Goal: Task Accomplishment & Management: Manage account settings

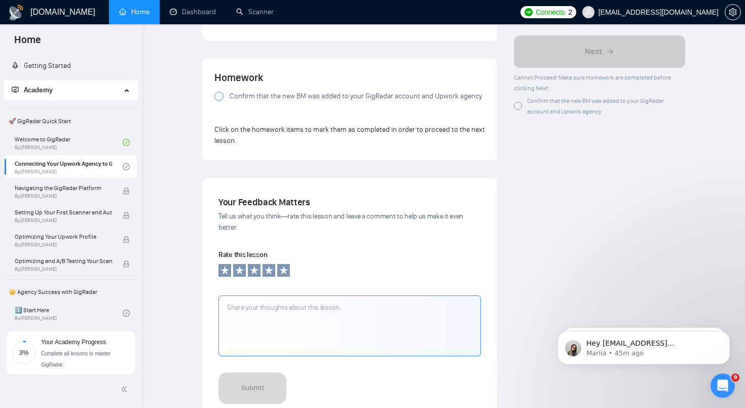
scroll to position [792, 0]
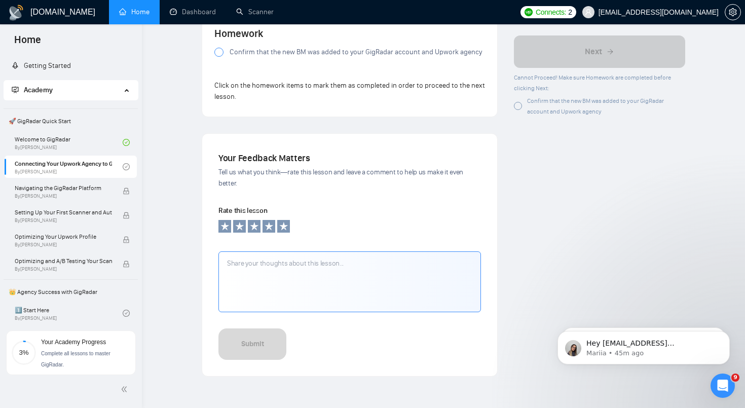
click at [555, 113] on span "Confirm that the new BM was added to your GigRadar account and Upwork agency" at bounding box center [595, 106] width 137 height 18
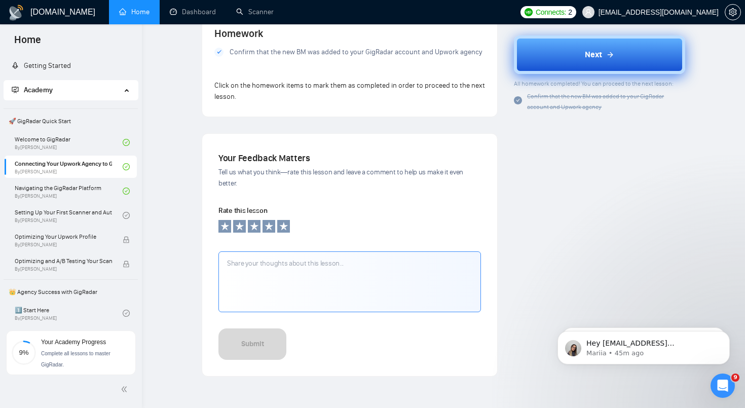
click at [578, 58] on button "Next" at bounding box center [599, 54] width 171 height 38
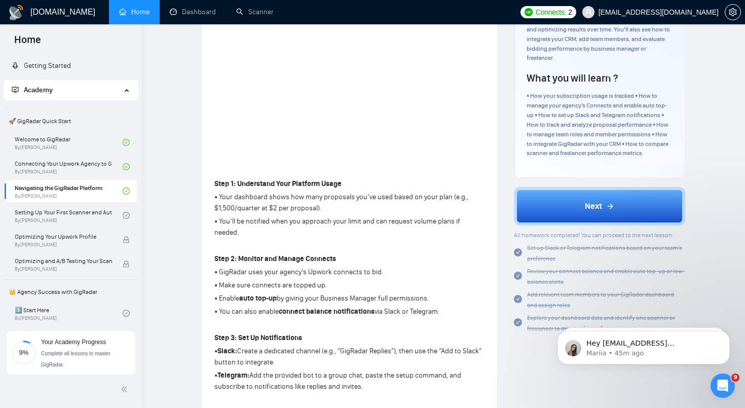
scroll to position [47, 0]
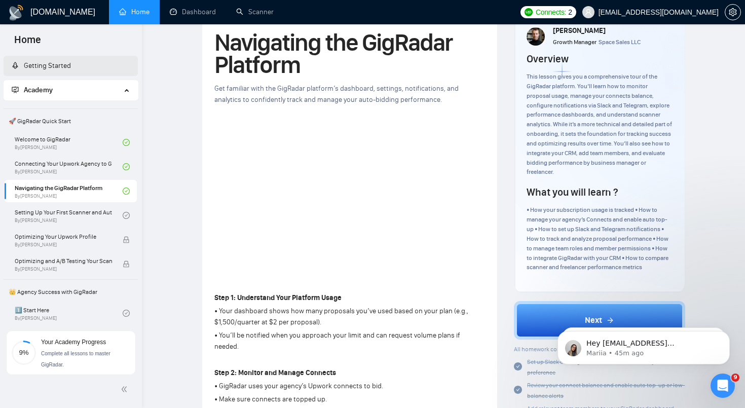
click at [43, 64] on link "Getting Started" at bounding box center [41, 65] width 59 height 9
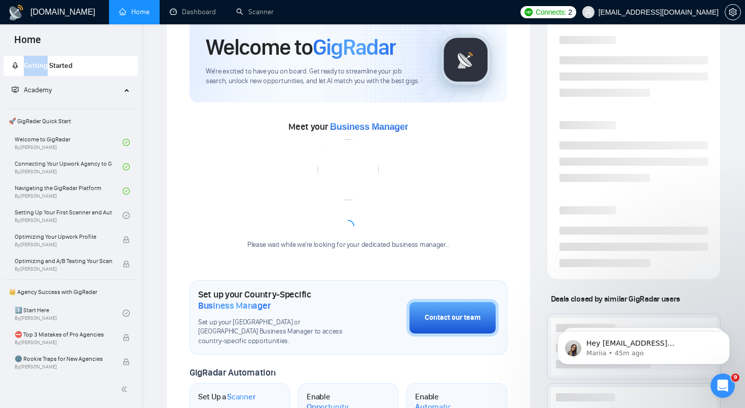
click at [43, 64] on span "Getting Started" at bounding box center [48, 65] width 49 height 9
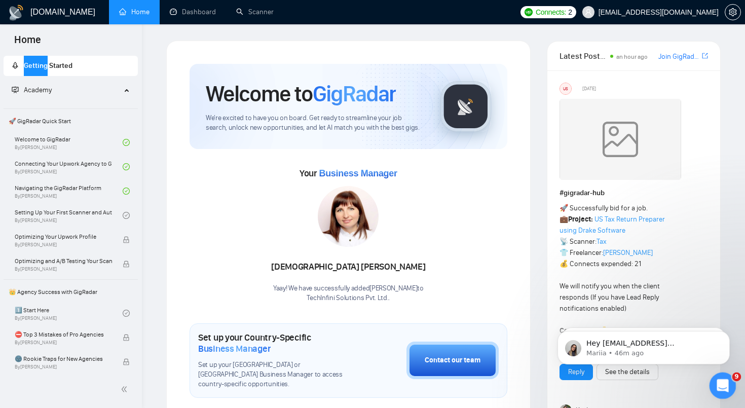
click at [715, 377] on div "Open Intercom Messenger" at bounding box center [720, 383] width 33 height 33
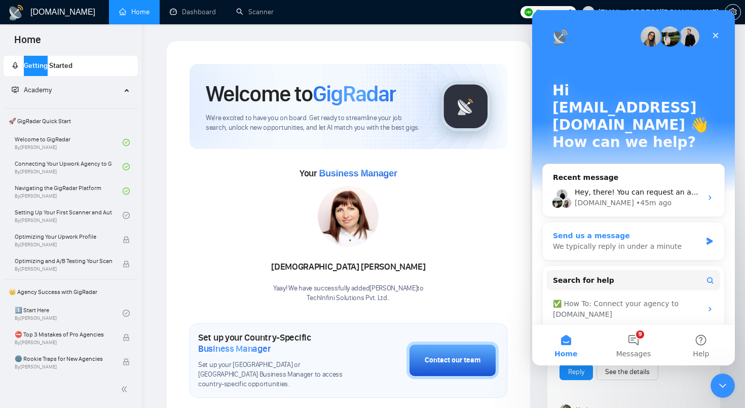
click at [653, 222] on div "Send us a message We typically reply in under a minute" at bounding box center [632, 240] width 181 height 37
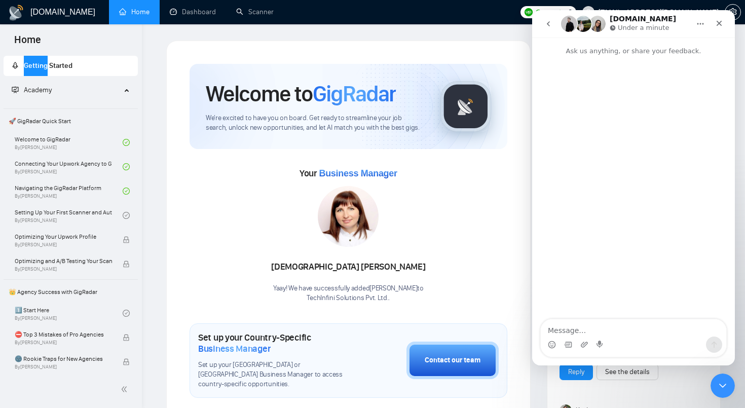
click at [620, 324] on textarea "Message…" at bounding box center [632, 327] width 185 height 17
type textarea "Hi"
click at [574, 205] on div "Hi tm@techinfini.com • Just now" at bounding box center [633, 174] width 203 height 236
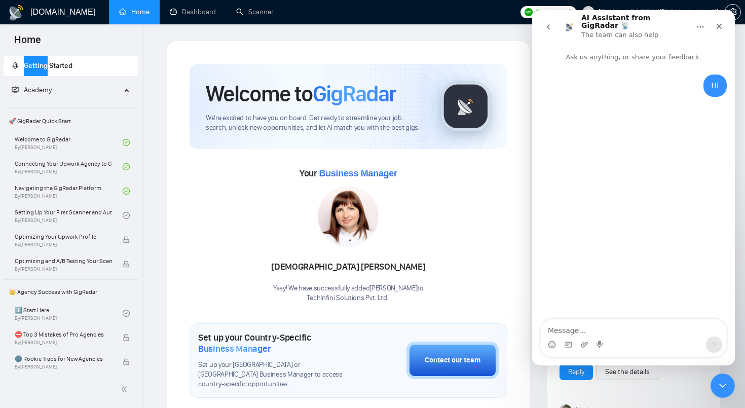
click at [622, 180] on div "Hi tm@techinfini.com • Just now" at bounding box center [633, 191] width 203 height 258
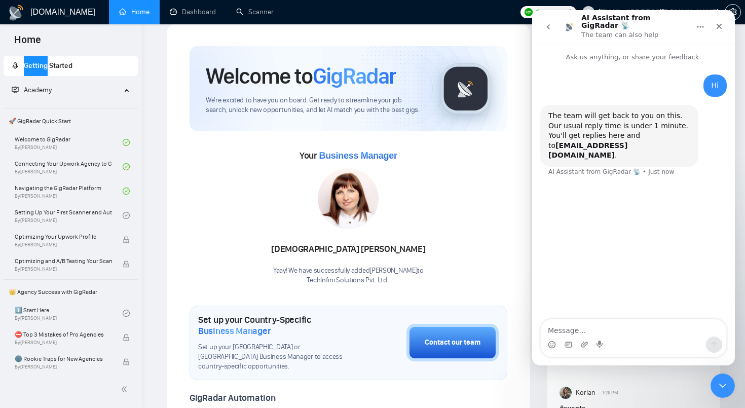
scroll to position [18, 0]
click at [448, 178] on div "Your Business Manager Sunita Rao Yaay! We have successfully added Sunita Rao to…" at bounding box center [348, 216] width 318 height 138
click at [542, 13] on nav "AI Assistant from GigRadar 📡 The team can also help" at bounding box center [633, 26] width 203 height 33
click at [542, 20] on button "go back" at bounding box center [547, 26] width 19 height 19
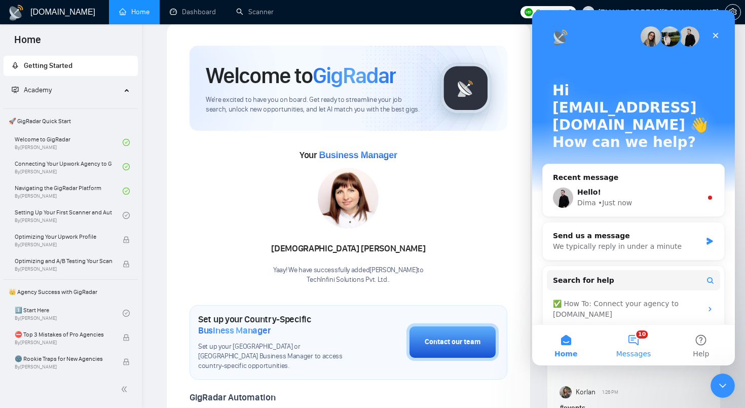
click at [623, 336] on button "10 Messages" at bounding box center [632, 345] width 67 height 41
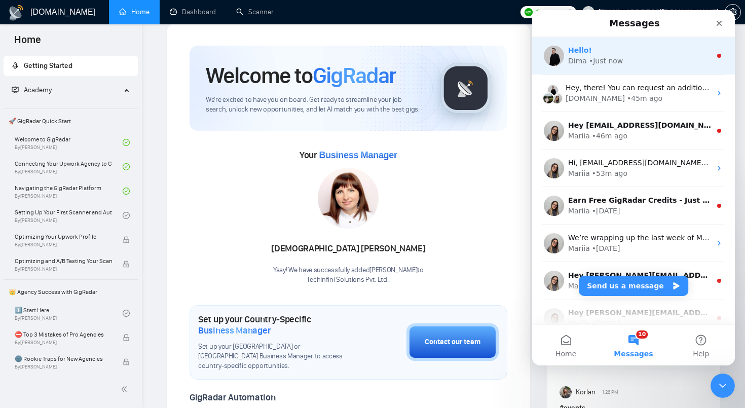
click at [623, 61] on div "Dima • Just now" at bounding box center [639, 61] width 143 height 11
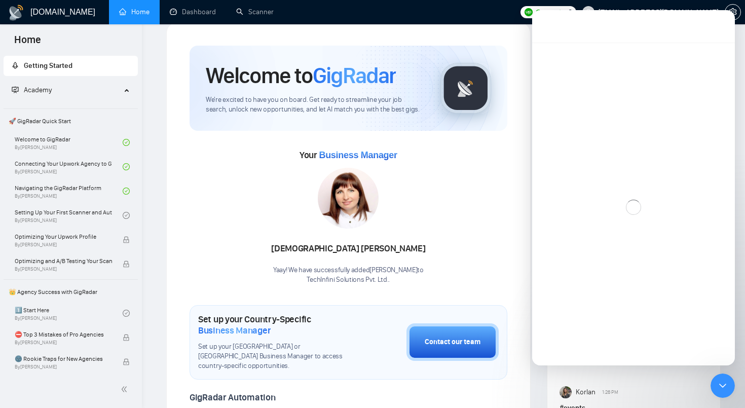
scroll to position [2, 0]
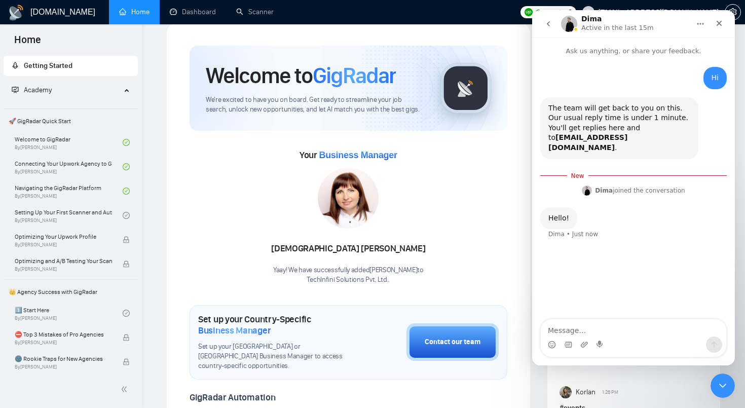
click at [654, 332] on textarea "Message…" at bounding box center [632, 327] width 185 height 17
click at [606, 330] on textarea "When I am setting up scanner for my profile but it is showing old specilzed pro…" at bounding box center [632, 322] width 185 height 27
click at [660, 332] on textarea "When I am setting up scanner for my profile but it is showing old specialized p…" at bounding box center [632, 322] width 185 height 27
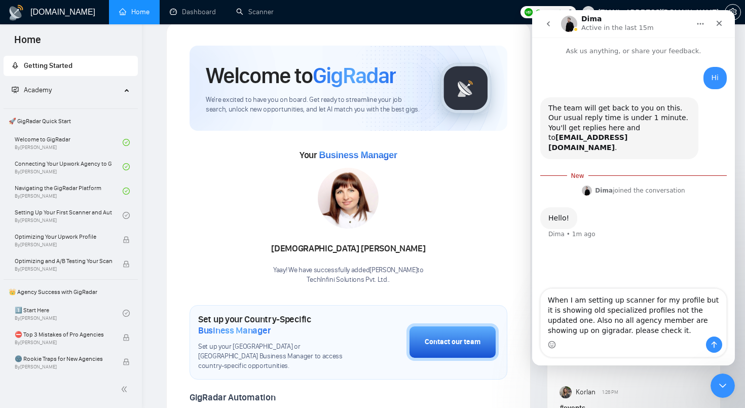
click at [579, 312] on textarea "When I am setting up scanner for my profile but it is showing old specialized p…" at bounding box center [632, 313] width 185 height 48
click at [619, 322] on textarea "When I am setting up scanner for my profile but it is showing wrong specialized…" at bounding box center [632, 313] width 185 height 48
click at [662, 311] on textarea "When I am setting up scanner for my profile but it is showing wrong specialized…" at bounding box center [632, 313] width 185 height 48
click at [559, 323] on textarea "When I am setting up scanner for my profile but it is showing wrong specialized…" at bounding box center [632, 313] width 185 height 48
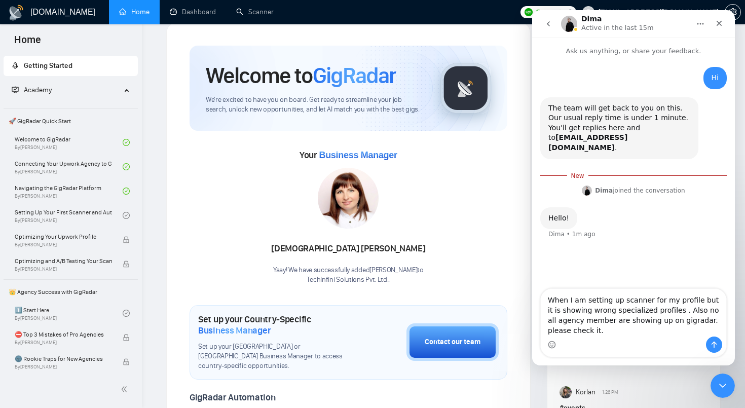
type textarea "When I am setting up scanner for my profile but it is showing wrong specialized…"
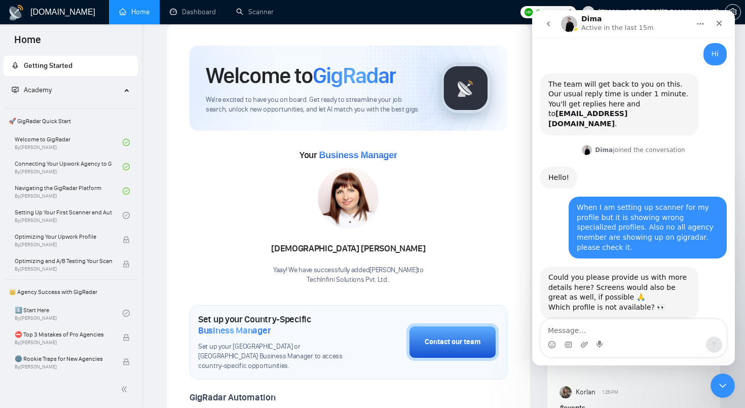
scroll to position [26, 0]
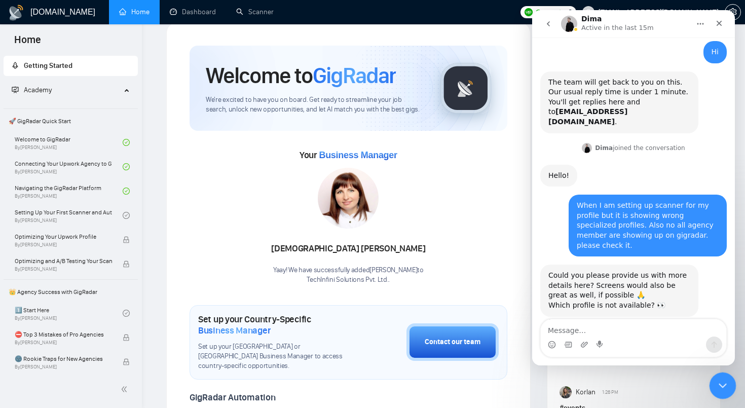
click at [725, 389] on icon "Close Intercom Messenger" at bounding box center [721, 384] width 12 height 12
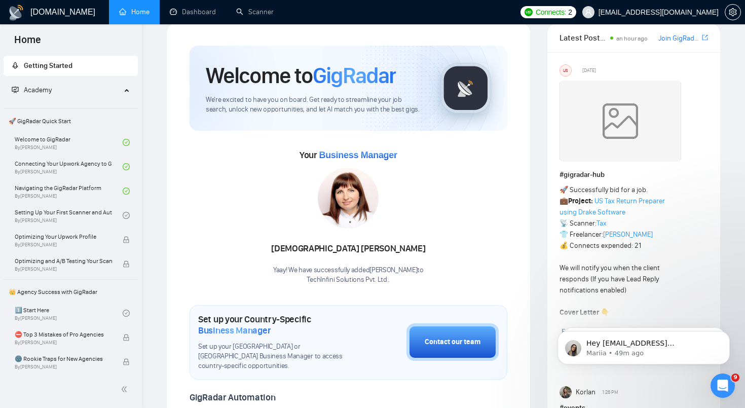
scroll to position [0, 0]
click at [236, 9] on link "Scanner" at bounding box center [254, 12] width 37 height 9
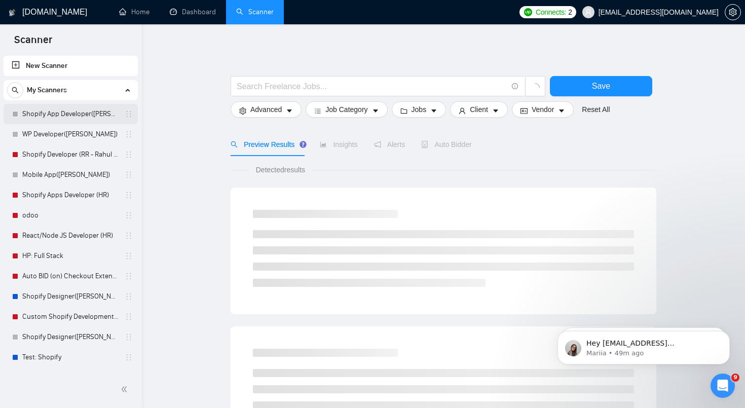
click at [82, 112] on link "Shopify App Developer([PERSON_NAME])" at bounding box center [70, 114] width 96 height 20
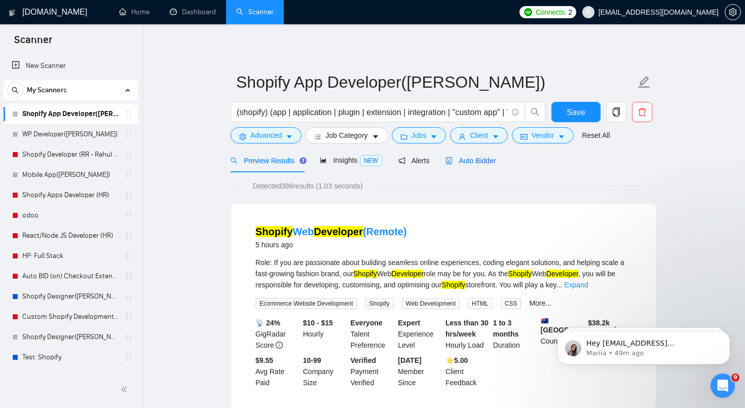
click at [475, 161] on span "Auto Bidder" at bounding box center [470, 160] width 50 height 8
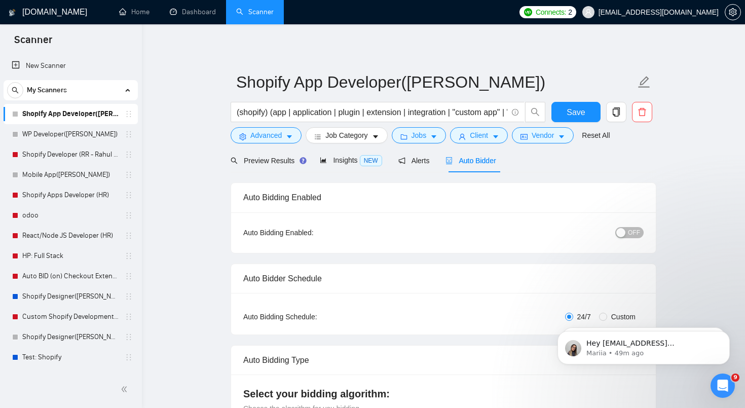
radio input "false"
radio input "true"
checkbox input "true"
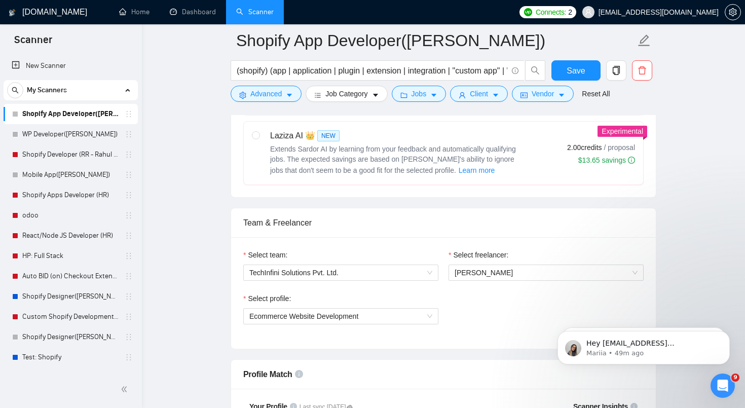
scroll to position [552, 0]
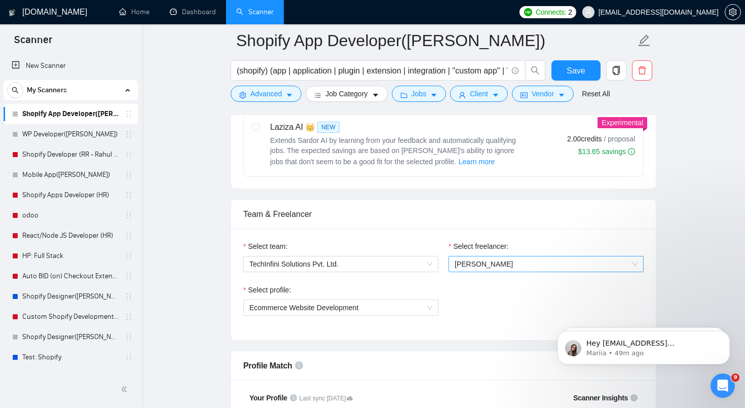
click at [464, 267] on span "[PERSON_NAME]" at bounding box center [545, 263] width 183 height 15
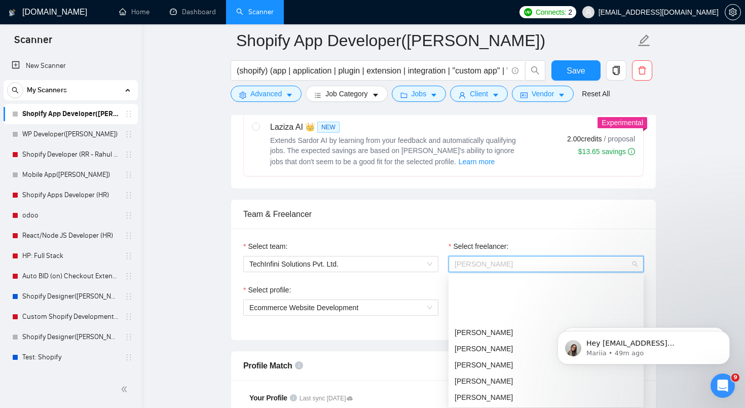
scroll to position [65, 0]
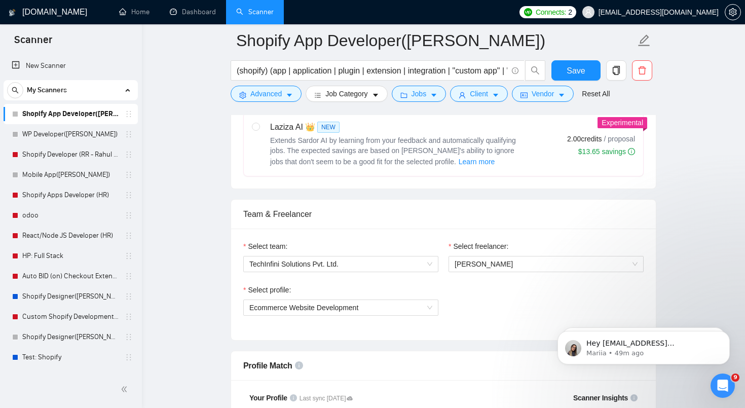
click at [417, 291] on div "Select profile:" at bounding box center [340, 291] width 195 height 15
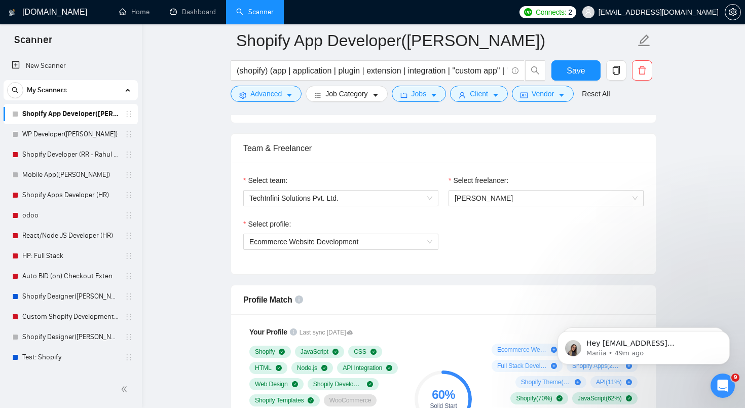
scroll to position [618, 0]
click at [414, 242] on span "Ecommerce Website Development" at bounding box center [340, 240] width 183 height 15
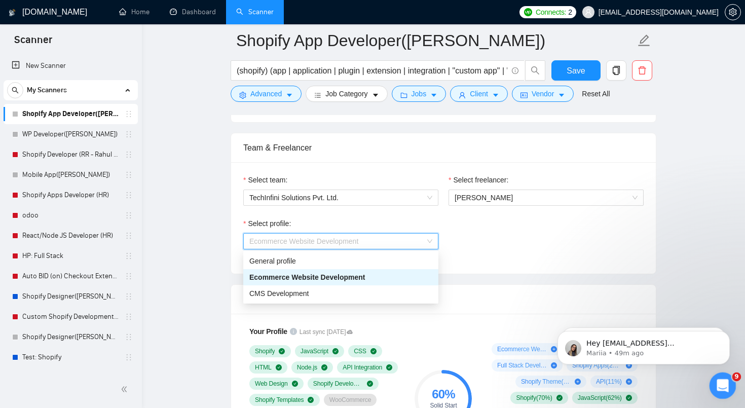
click at [721, 381] on icon "Open Intercom Messenger" at bounding box center [720, 384] width 7 height 8
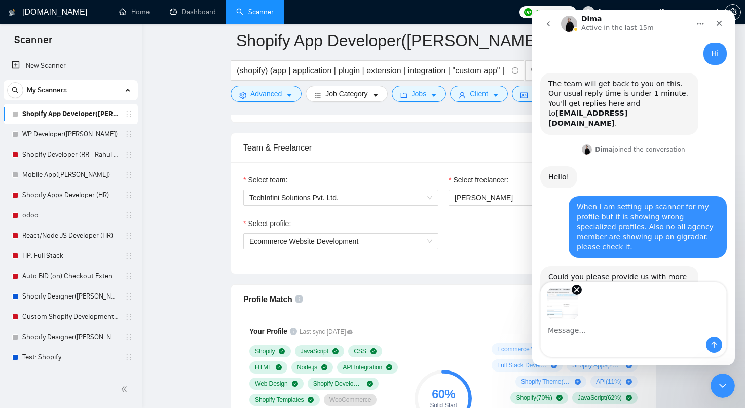
scroll to position [63, 0]
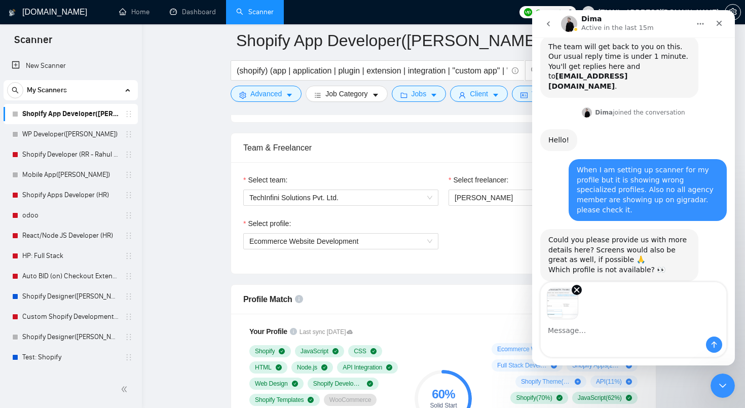
click at [622, 300] on div "Image previews" at bounding box center [632, 300] width 185 height 37
click at [569, 327] on textarea "Message…" at bounding box center [632, 327] width 185 height 17
click at [713, 342] on icon "Send a message…" at bounding box center [714, 344] width 6 height 7
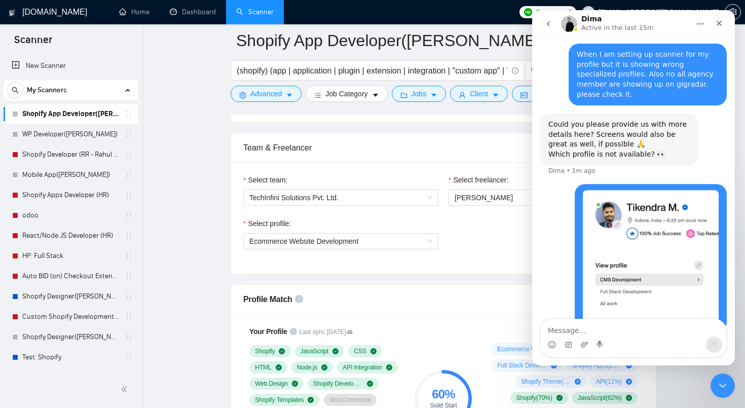
scroll to position [182, 0]
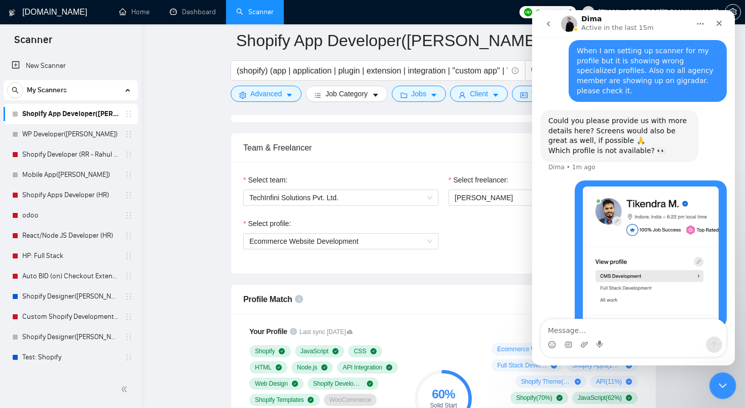
click at [718, 380] on icon "Close Intercom Messenger" at bounding box center [721, 384] width 12 height 12
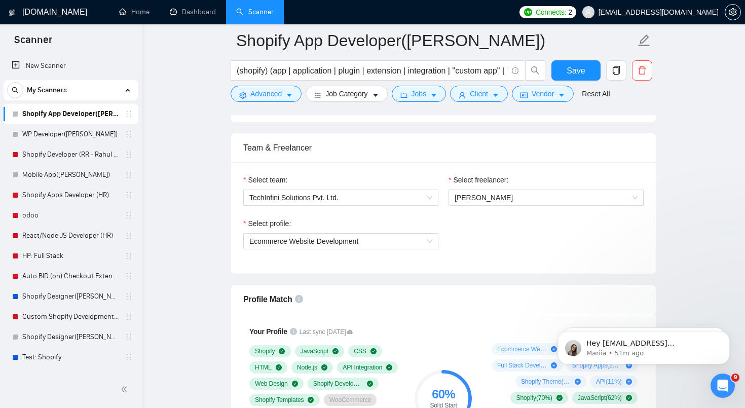
scroll to position [0, 0]
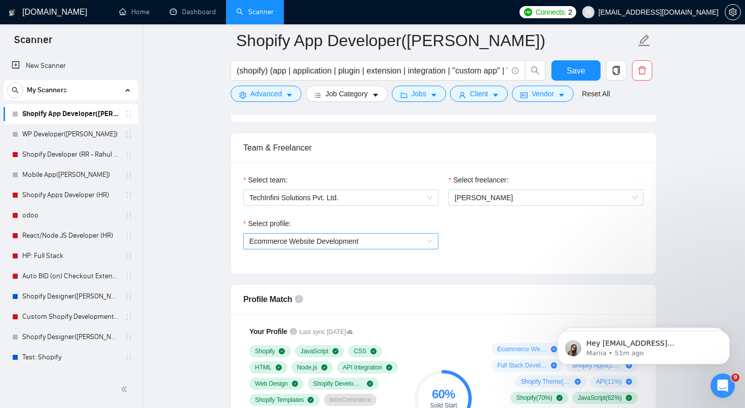
click at [415, 237] on span "Ecommerce Website Development" at bounding box center [340, 240] width 183 height 15
click at [398, 245] on span "Ecommerce Website Development" at bounding box center [340, 240] width 183 height 15
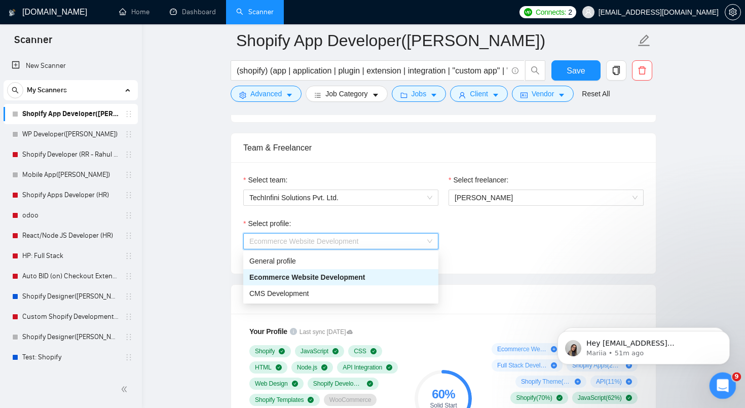
click at [722, 394] on div "Open Intercom Messenger" at bounding box center [720, 383] width 33 height 33
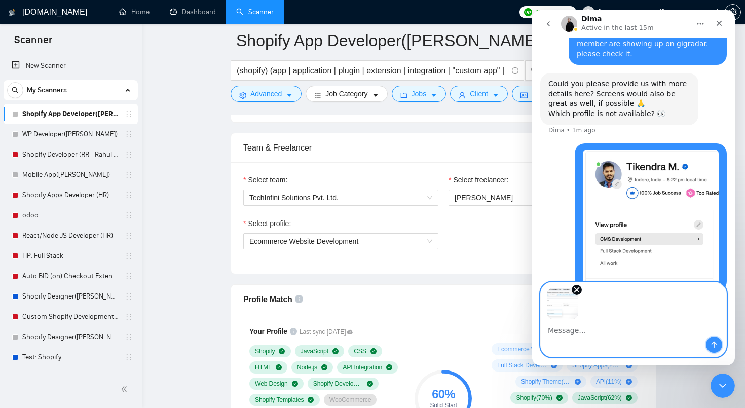
click at [717, 345] on icon "Send a message…" at bounding box center [714, 344] width 8 height 8
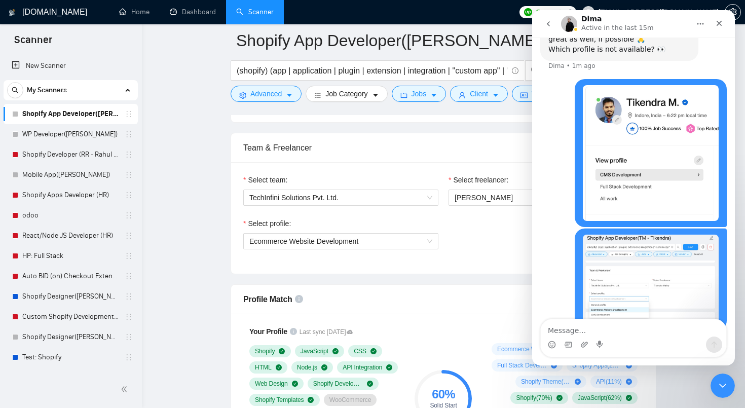
scroll to position [286, 0]
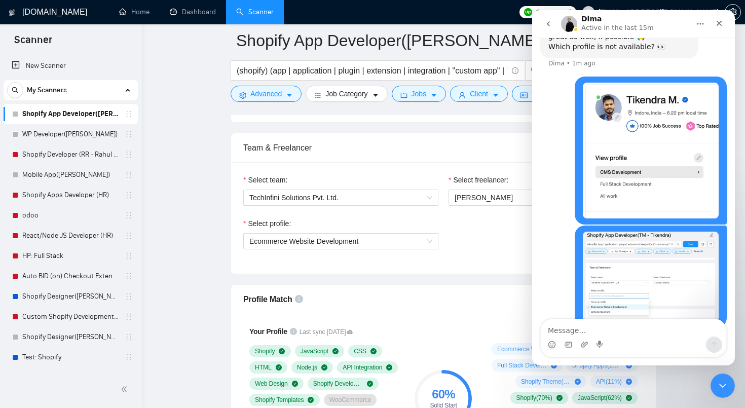
click at [661, 281] on img "user says…" at bounding box center [650, 276] width 136 height 90
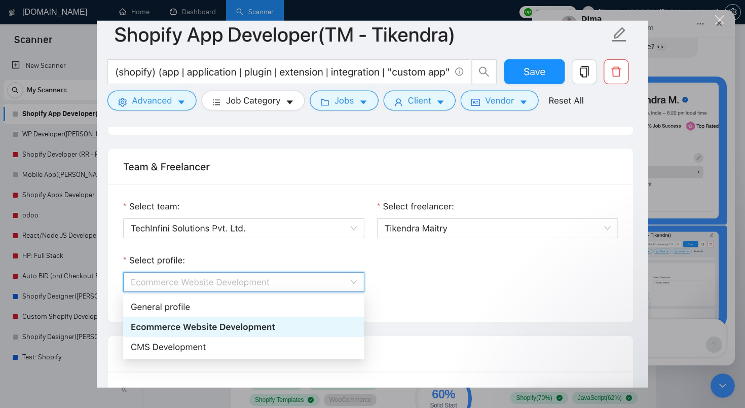
click at [691, 249] on div "Intercom messenger" at bounding box center [372, 204] width 745 height 408
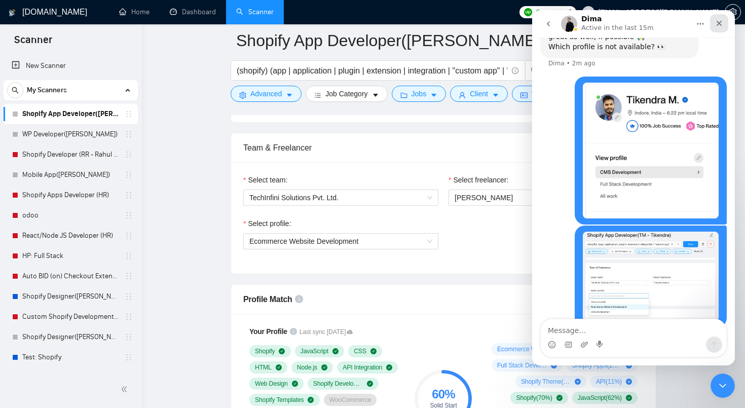
click at [721, 22] on icon "Close" at bounding box center [719, 23] width 8 height 8
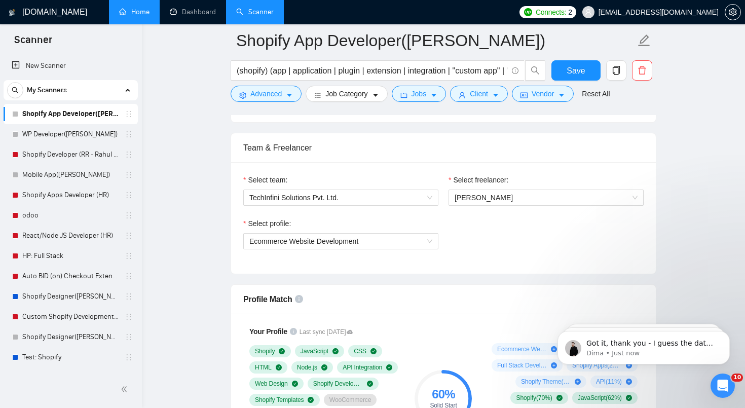
scroll to position [345, 0]
click at [716, 393] on div "Open Intercom Messenger" at bounding box center [720, 383] width 33 height 33
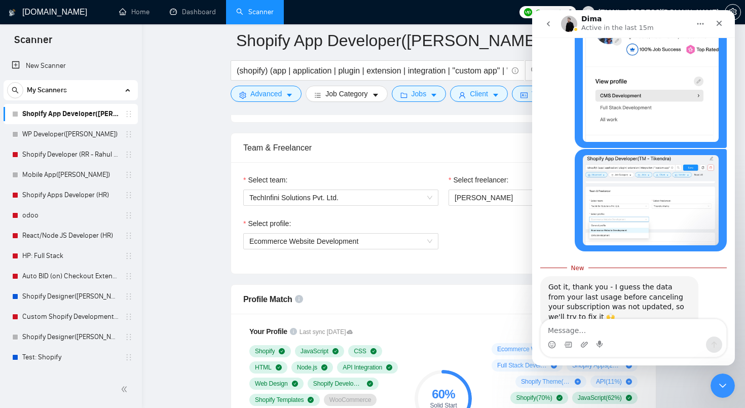
scroll to position [362, 0]
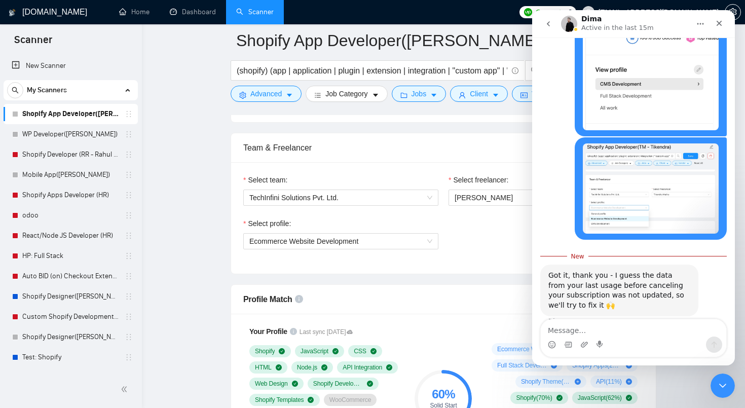
click at [633, 332] on textarea "Message…" at bounding box center [632, 327] width 185 height 17
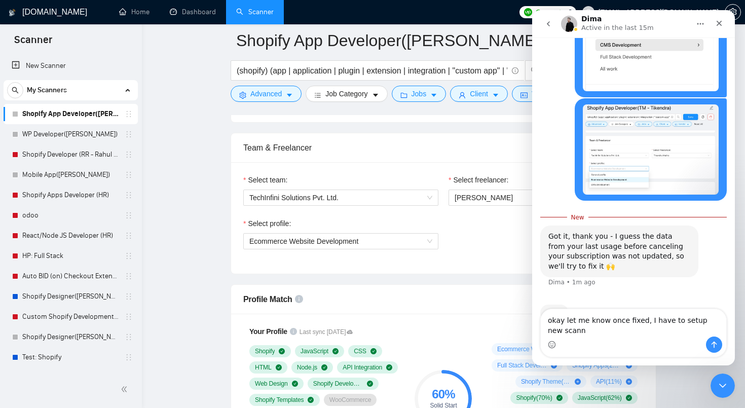
scroll to position [411, 0]
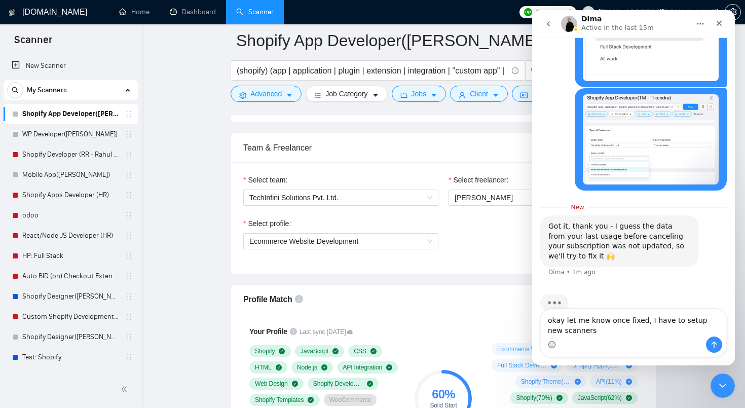
type textarea "okay let me know once fixed, I have to setup new scanners"
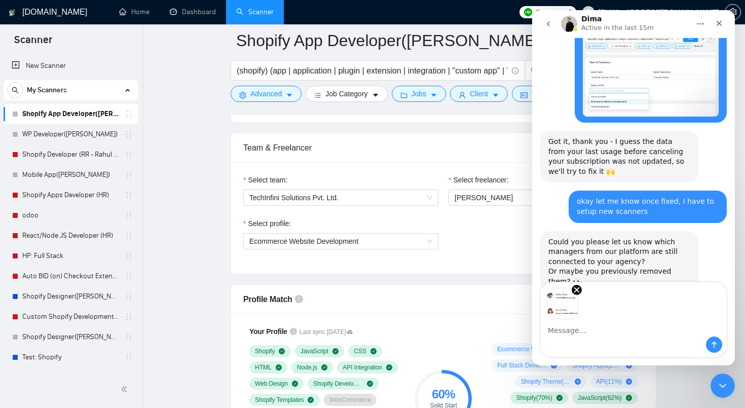
scroll to position [492, 0]
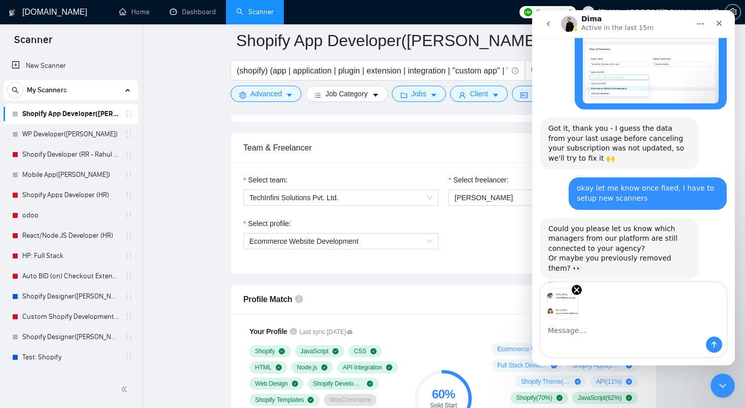
click at [584, 326] on textarea "Message…" at bounding box center [632, 327] width 185 height 17
click at [712, 346] on icon "Send a message…" at bounding box center [714, 344] width 8 height 8
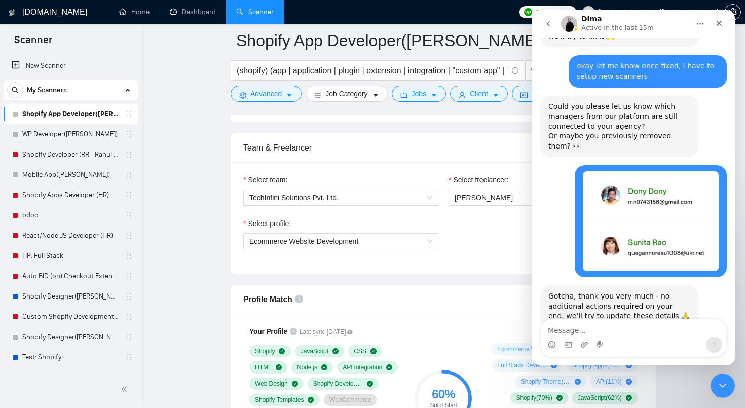
scroll to position [625, 0]
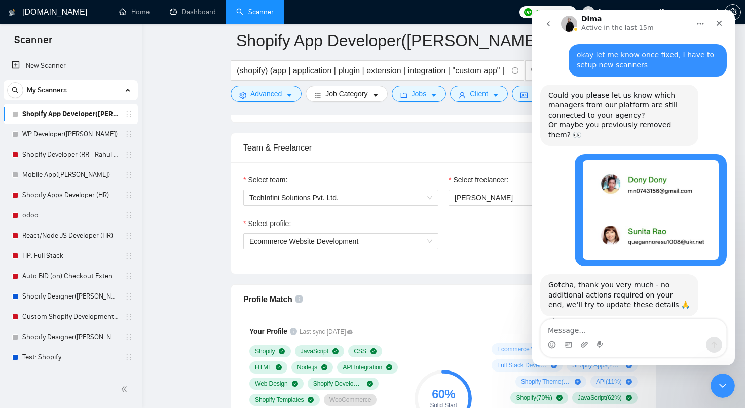
click at [648, 334] on textarea "Message…" at bounding box center [632, 327] width 185 height 17
type textarea "okay, let know once done"
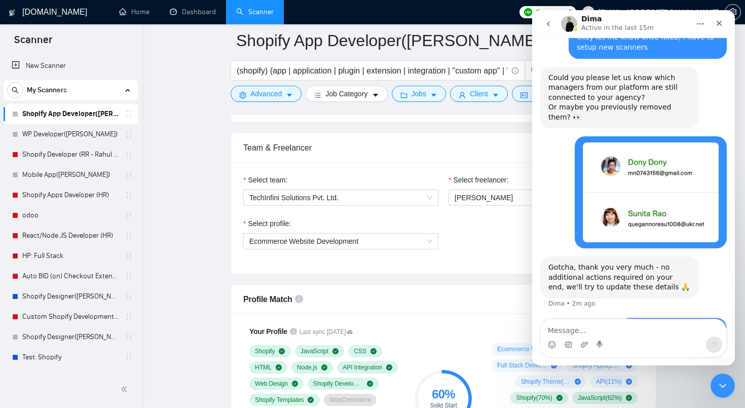
scroll to position [655, 0]
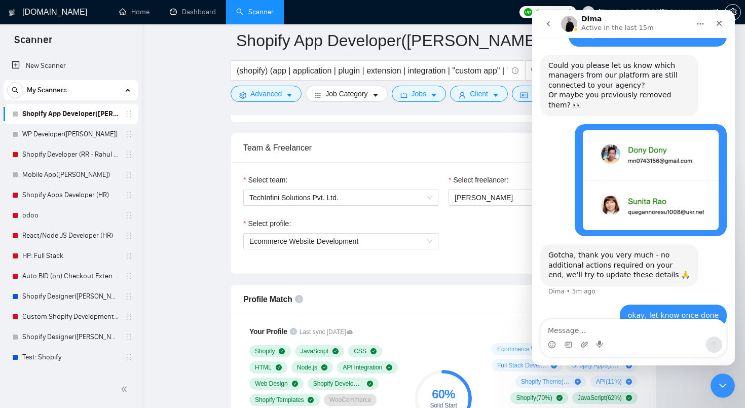
click at [262, 10] on link "Scanner" at bounding box center [254, 12] width 37 height 9
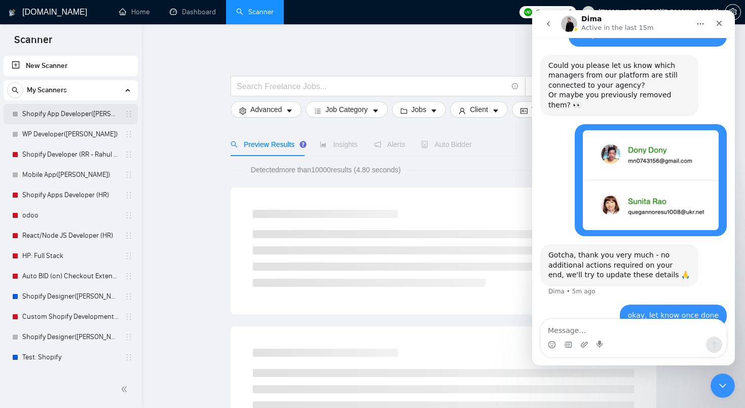
click at [80, 115] on link "Shopify App Developer([PERSON_NAME])" at bounding box center [70, 114] width 96 height 20
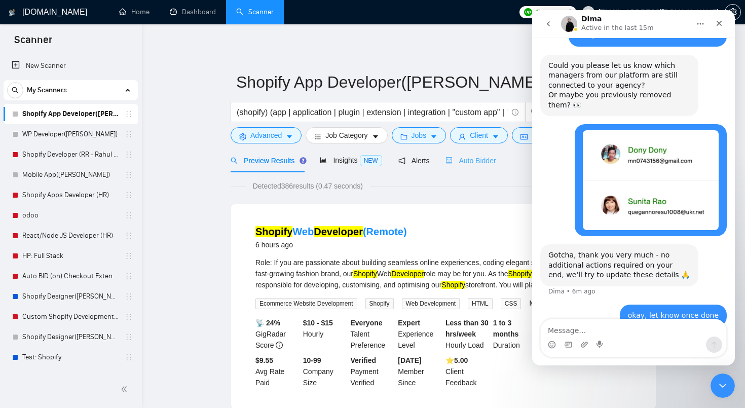
click at [476, 169] on div "Auto Bidder" at bounding box center [470, 160] width 50 height 24
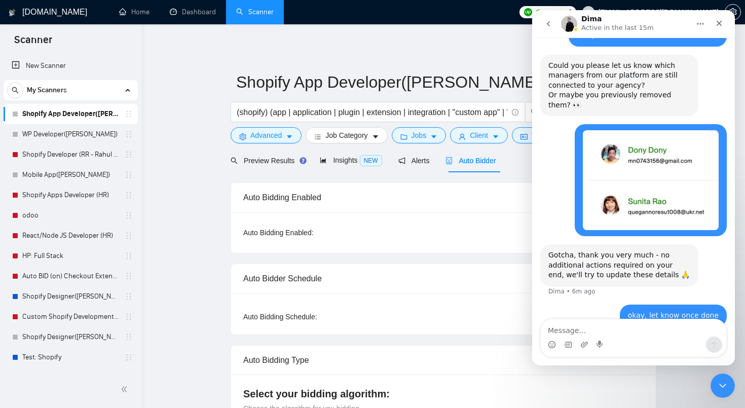
radio input "false"
radio input "true"
checkbox input "true"
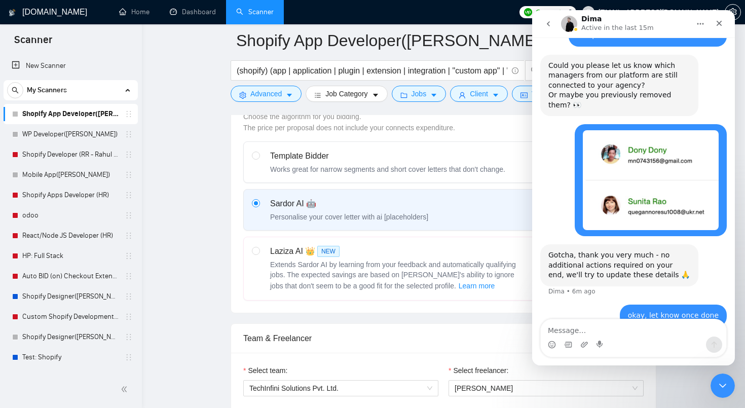
scroll to position [576, 0]
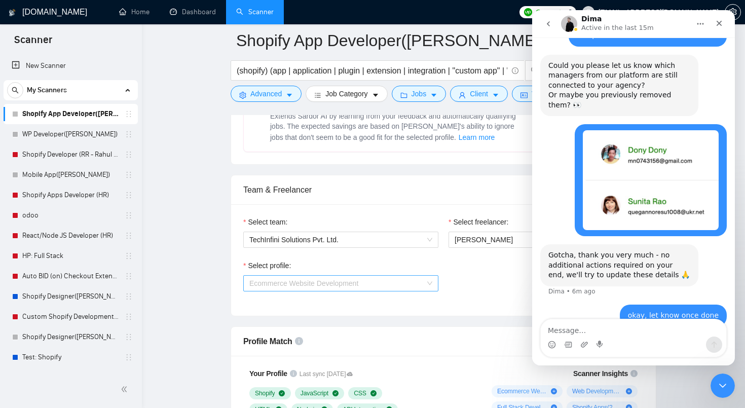
click at [384, 287] on span "Ecommerce Website Development" at bounding box center [340, 283] width 183 height 15
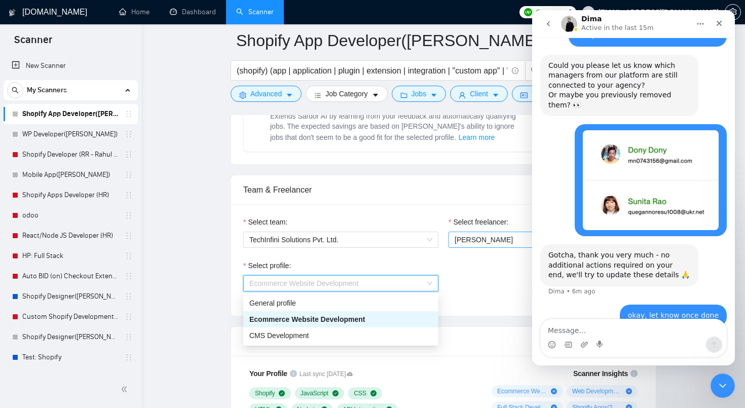
click at [487, 241] on span "[PERSON_NAME]" at bounding box center [483, 240] width 58 height 8
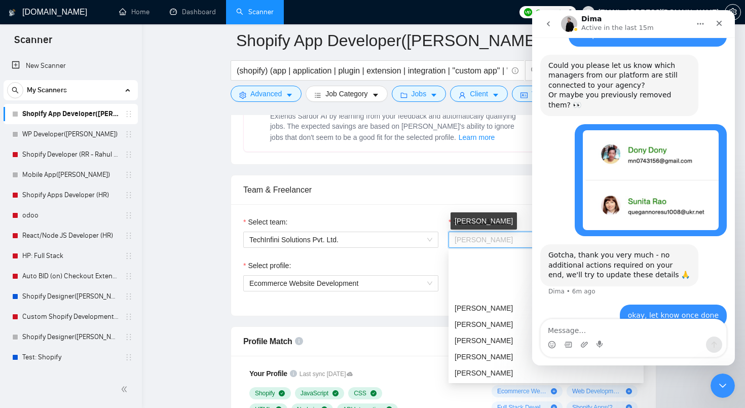
scroll to position [65, 0]
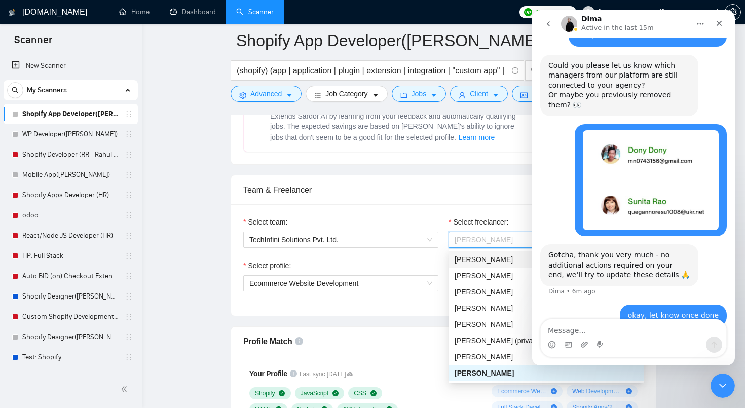
click at [478, 256] on span "[PERSON_NAME]" at bounding box center [483, 259] width 58 height 8
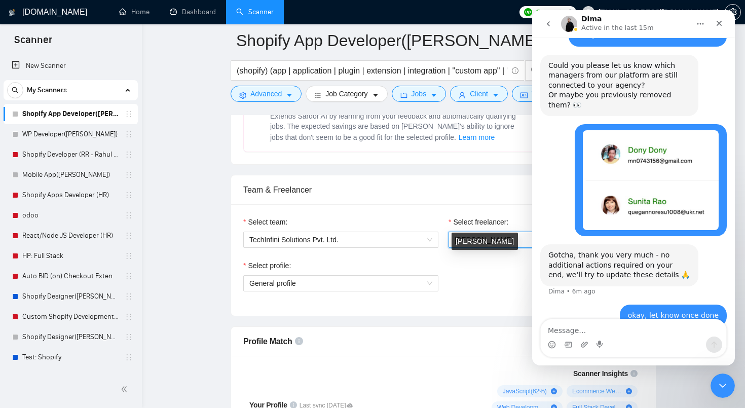
click at [495, 240] on div "[PERSON_NAME]" at bounding box center [484, 240] width 66 height 17
click at [504, 240] on span "[PERSON_NAME]" at bounding box center [545, 239] width 183 height 15
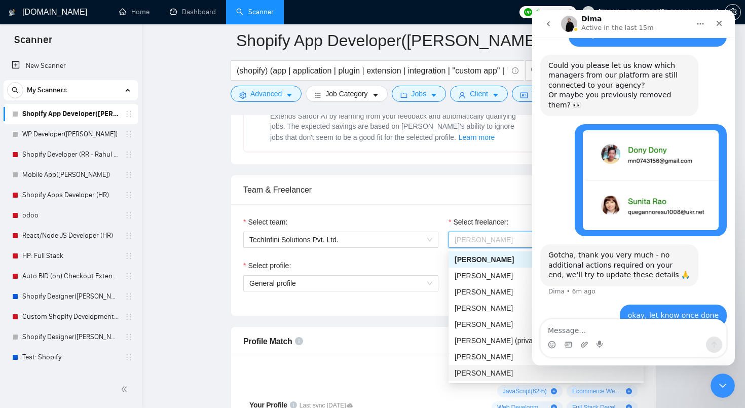
click at [480, 378] on div "[PERSON_NAME]" at bounding box center [545, 372] width 183 height 11
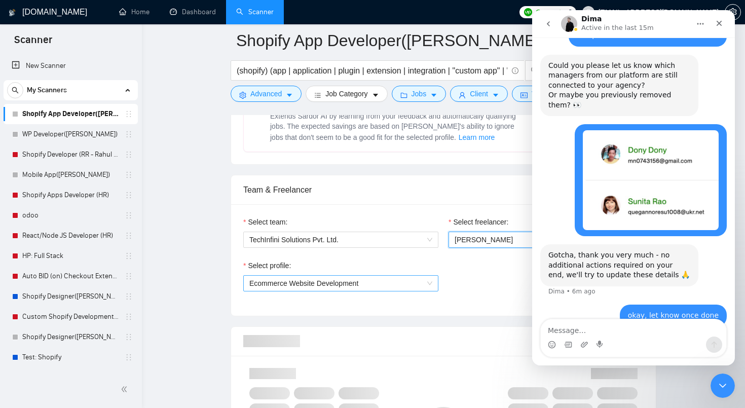
click at [397, 288] on span "Ecommerce Website Development" at bounding box center [340, 283] width 183 height 15
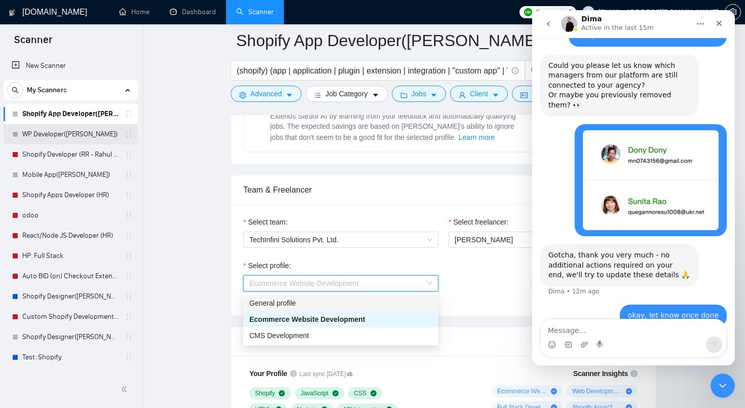
click at [88, 132] on link "WP Developer([PERSON_NAME])" at bounding box center [70, 134] width 96 height 20
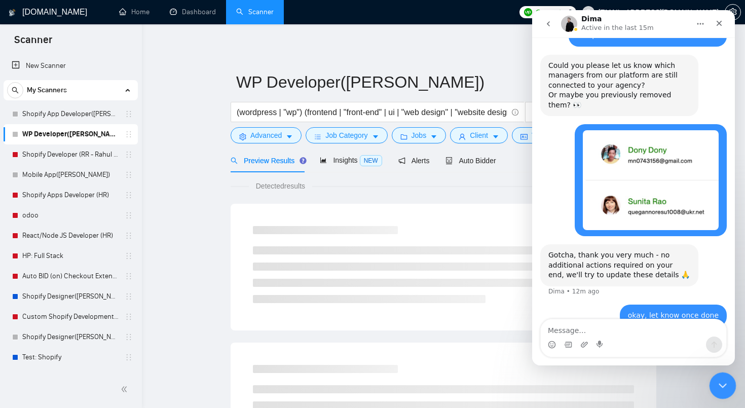
click at [720, 372] on html at bounding box center [721, 384] width 24 height 24
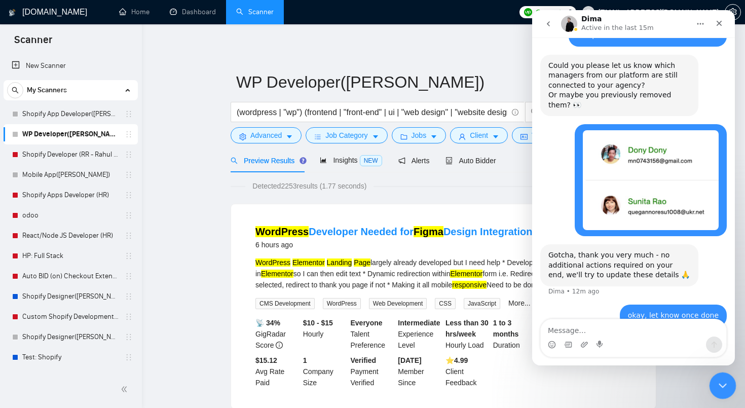
click at [717, 387] on icon "Close Intercom Messenger" at bounding box center [721, 384] width 12 height 12
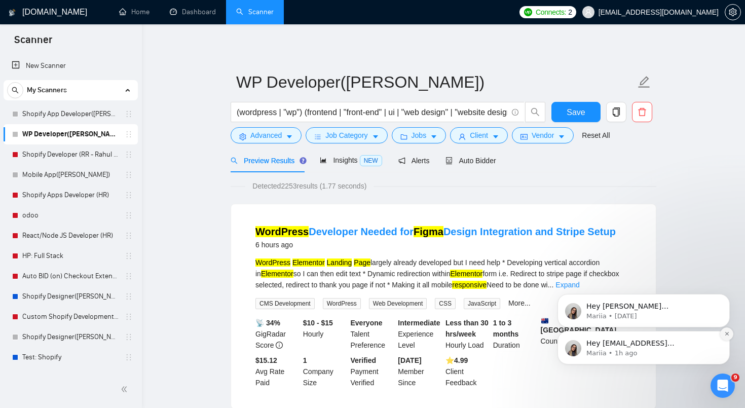
click at [726, 333] on icon "Dismiss notification" at bounding box center [726, 334] width 4 height 4
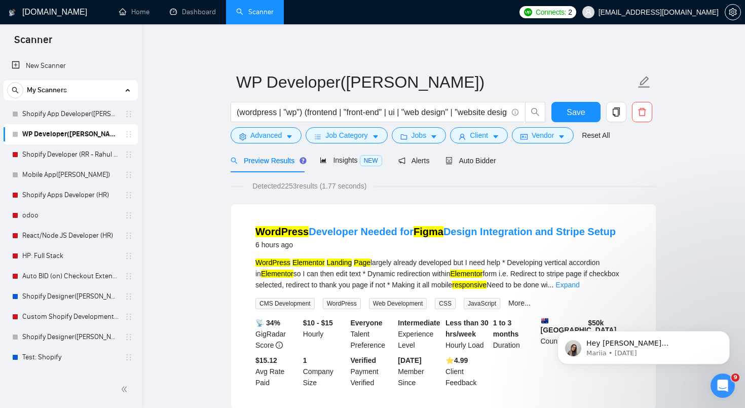
click at [726, 333] on icon "Dismiss notification" at bounding box center [726, 333] width 3 height 3
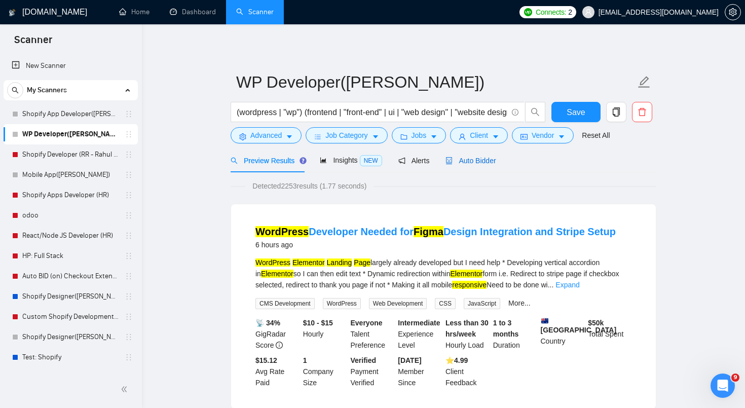
click at [488, 158] on span "Auto Bidder" at bounding box center [470, 160] width 50 height 8
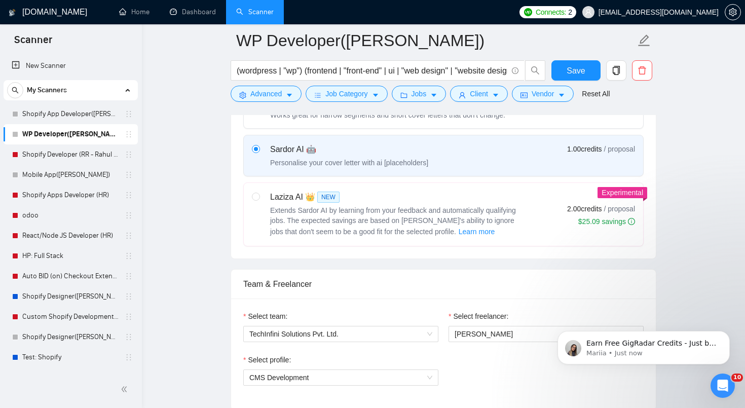
scroll to position [565, 0]
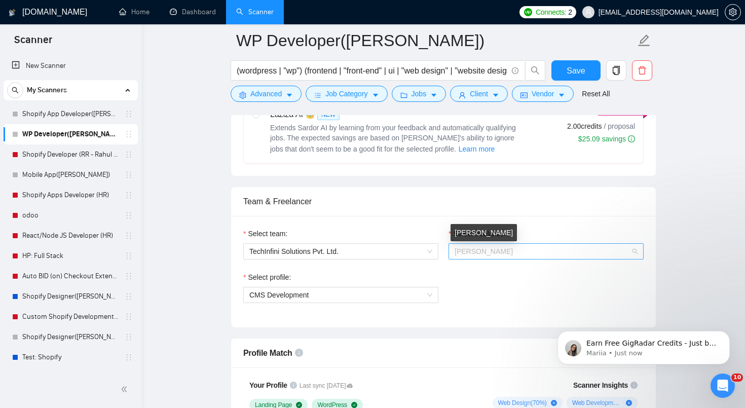
click at [480, 248] on span "[PERSON_NAME]" at bounding box center [483, 251] width 58 height 8
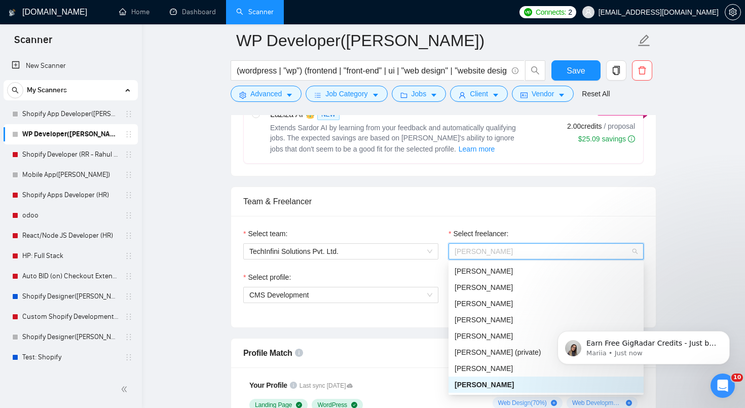
click at [395, 279] on div "Select profile:" at bounding box center [340, 278] width 195 height 15
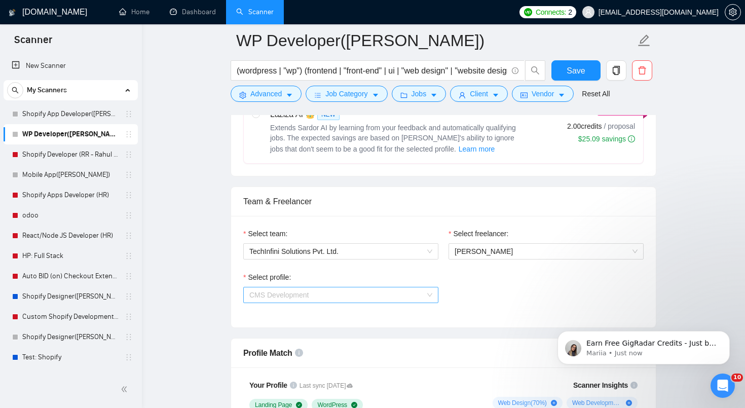
click at [390, 297] on span "CMS Development" at bounding box center [340, 294] width 183 height 15
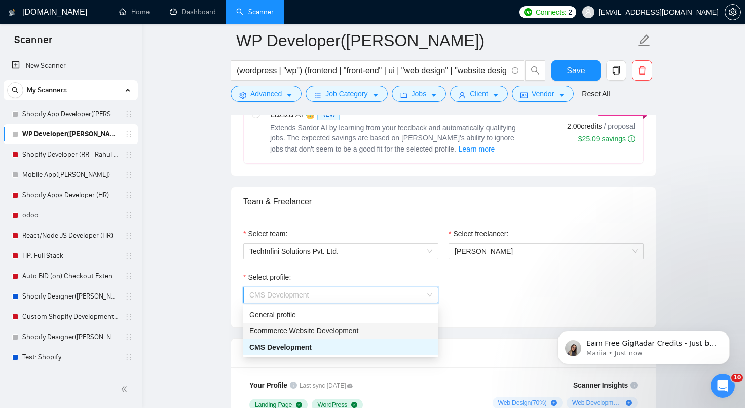
click at [381, 326] on div "Ecommerce Website Development" at bounding box center [340, 330] width 183 height 11
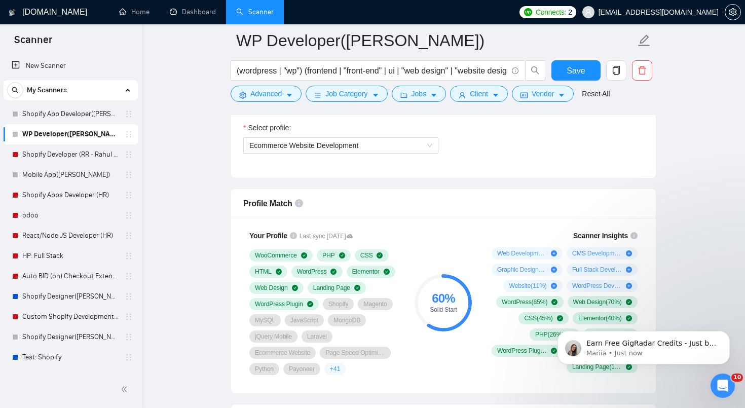
scroll to position [632, 0]
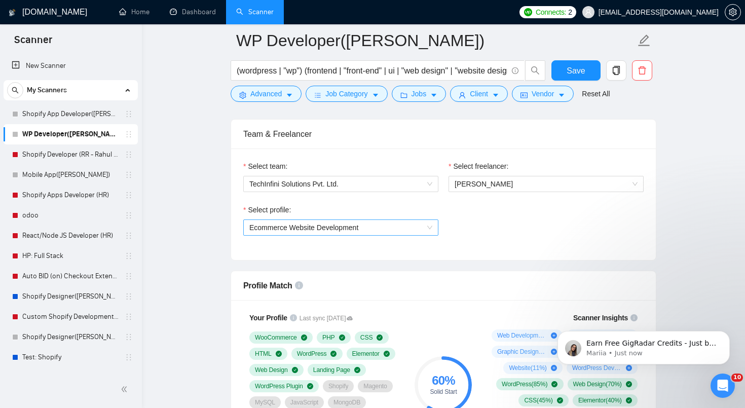
click at [353, 226] on span "Ecommerce Website Development" at bounding box center [303, 227] width 109 height 8
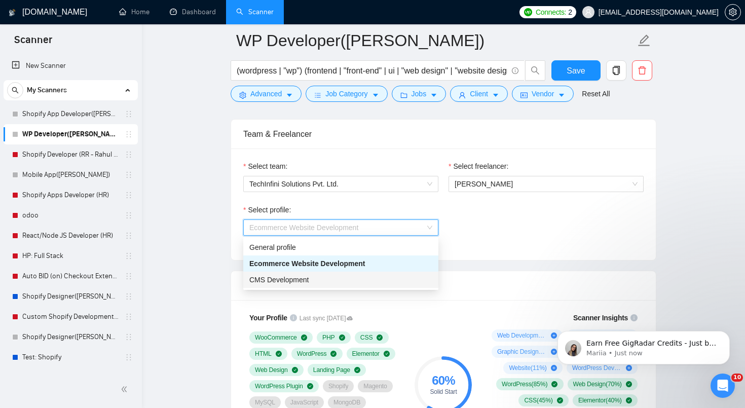
click at [335, 279] on div "CMS Development" at bounding box center [340, 279] width 183 height 11
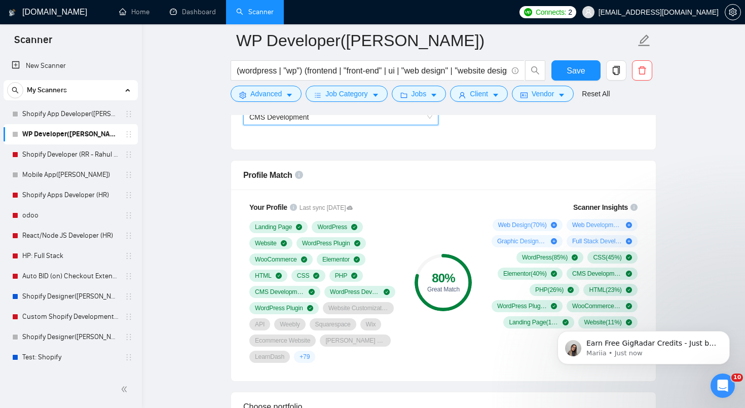
scroll to position [741, 0]
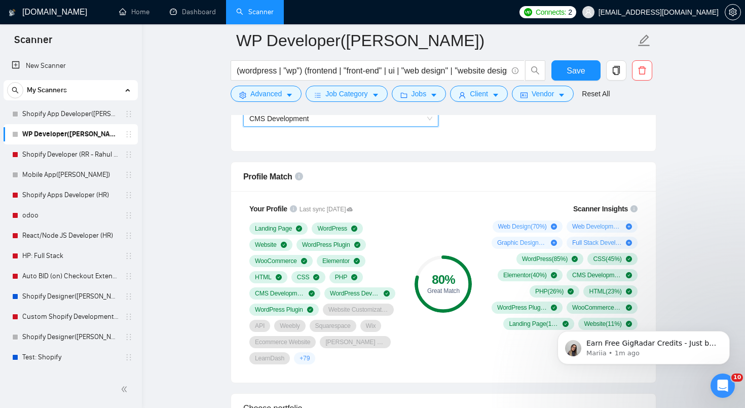
click at [728, 386] on div "Open Intercom Messenger" at bounding box center [720, 383] width 33 height 33
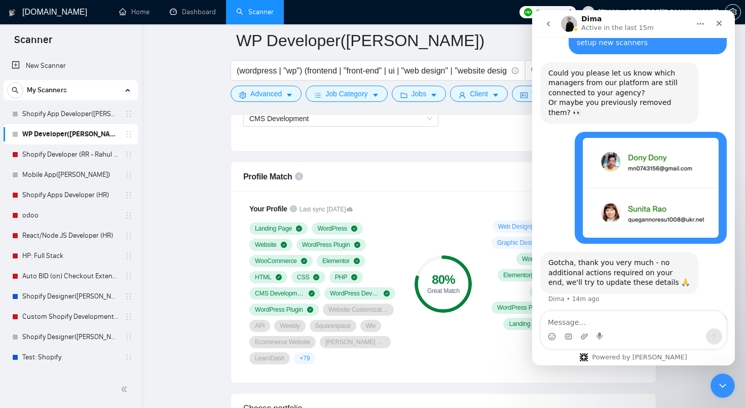
scroll to position [663, 0]
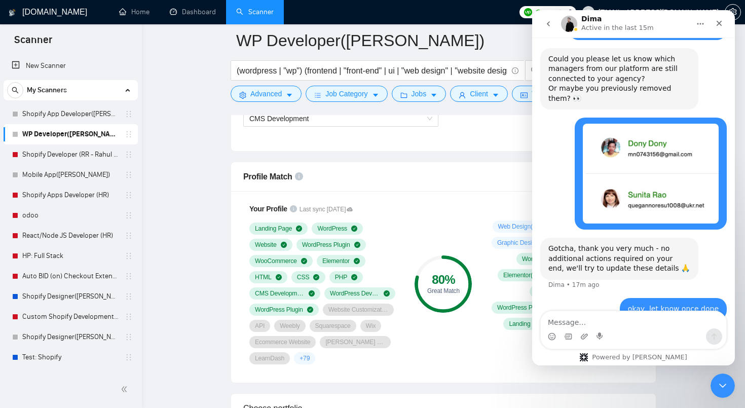
click at [641, 337] on div "Intercom messenger" at bounding box center [632, 336] width 185 height 16
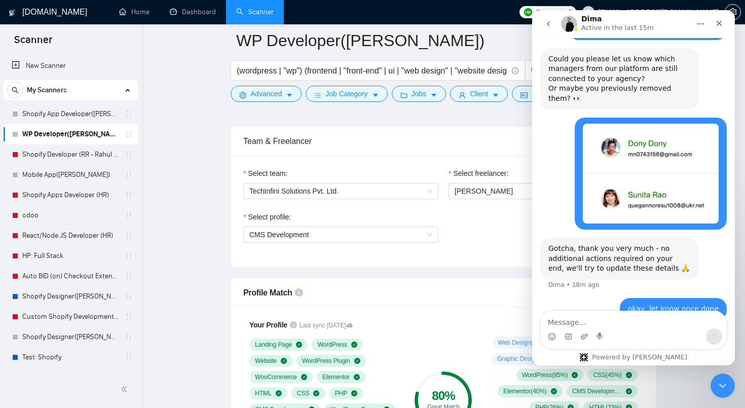
scroll to position [624, 0]
click at [471, 198] on span "[PERSON_NAME]" at bounding box center [545, 191] width 183 height 15
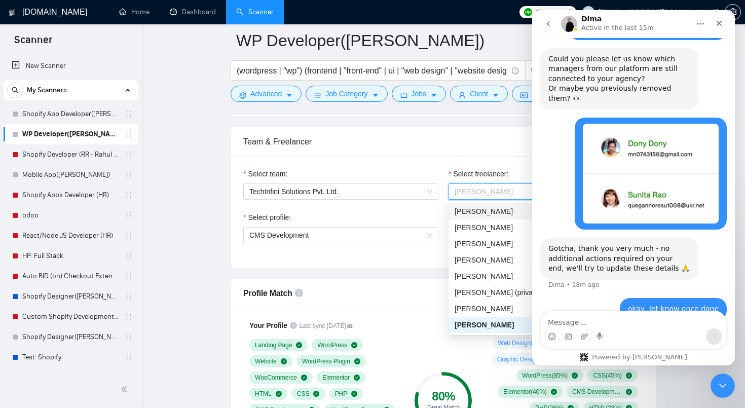
click at [477, 214] on span "[PERSON_NAME]" at bounding box center [483, 211] width 58 height 8
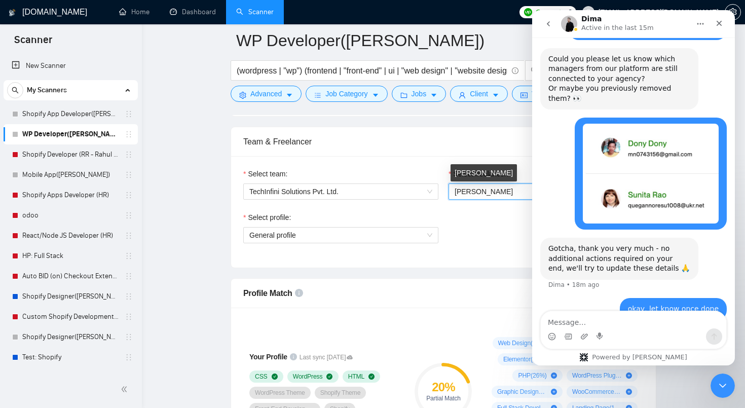
click at [481, 193] on span "[PERSON_NAME]" at bounding box center [483, 191] width 58 height 8
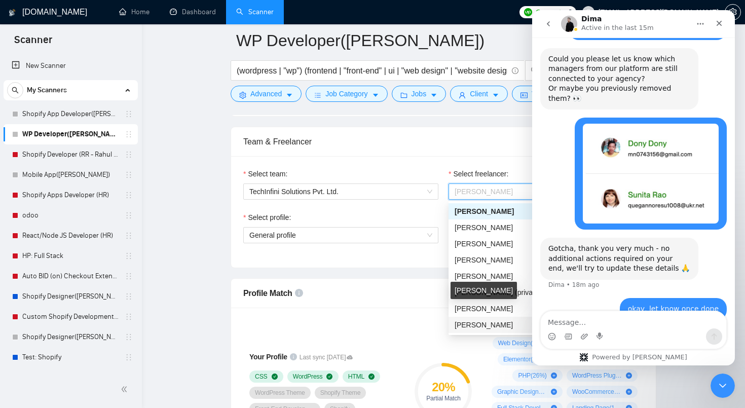
click at [480, 323] on span "[PERSON_NAME]" at bounding box center [483, 325] width 58 height 8
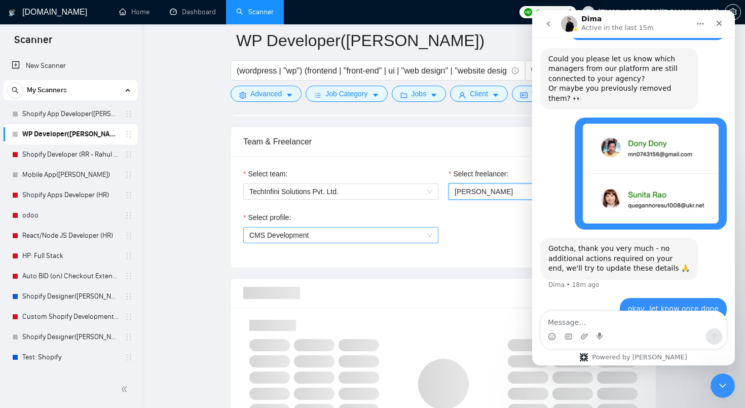
click at [395, 232] on span "CMS Development" at bounding box center [340, 234] width 183 height 15
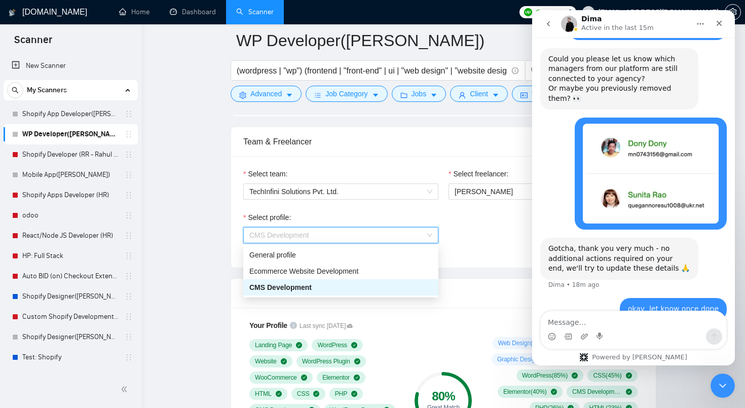
click at [395, 232] on span "CMS Development" at bounding box center [340, 234] width 183 height 15
click at [395, 234] on span "CMS Development" at bounding box center [340, 234] width 183 height 15
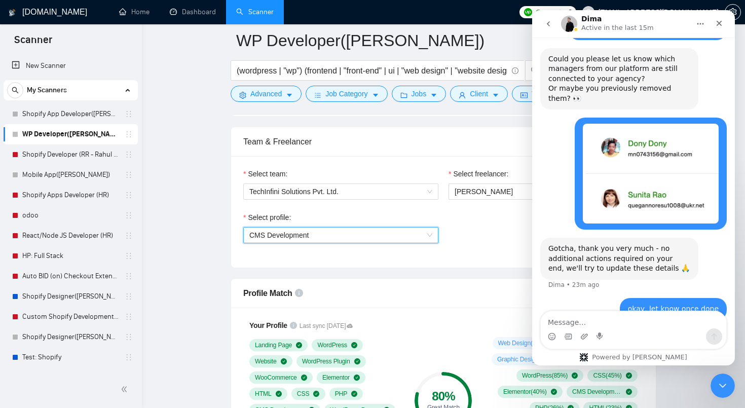
click at [395, 235] on span "CMS Development" at bounding box center [340, 234] width 183 height 15
click at [718, 395] on div "Close Intercom Messenger" at bounding box center [721, 384] width 24 height 24
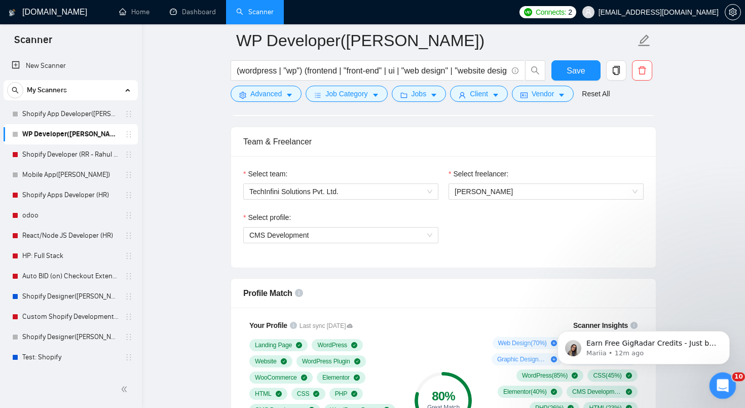
scroll to position [0, 0]
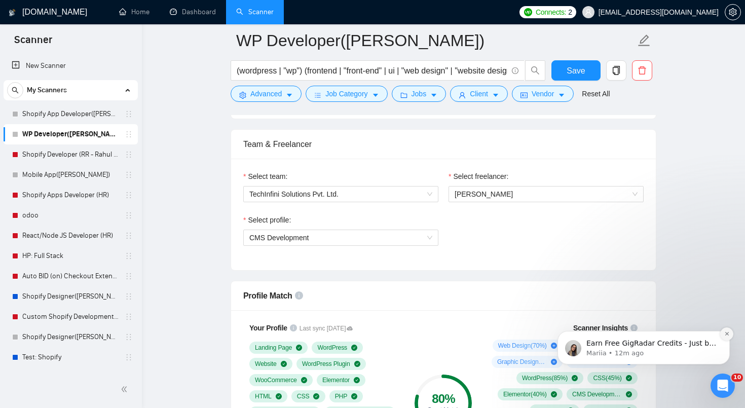
click at [728, 334] on icon "Dismiss notification" at bounding box center [727, 334] width 6 height 6
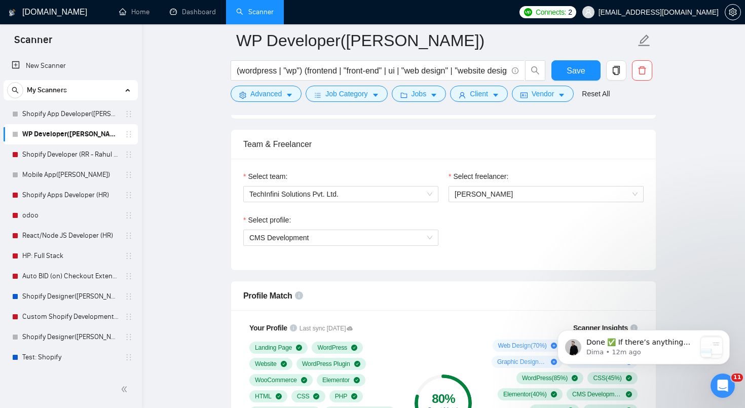
scroll to position [807, 0]
click at [720, 385] on icon "Open Intercom Messenger" at bounding box center [720, 384] width 7 height 8
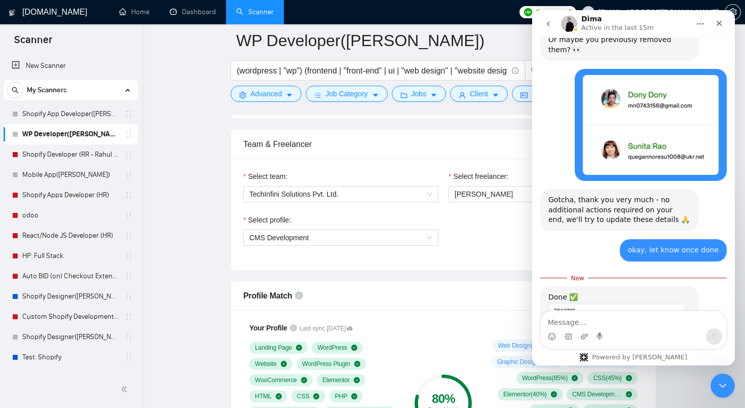
scroll to position [824, 0]
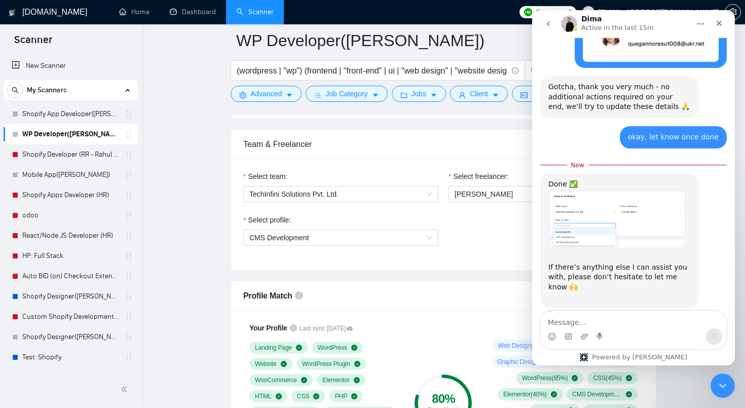
click at [619, 217] on img "Dima says…" at bounding box center [616, 218] width 136 height 58
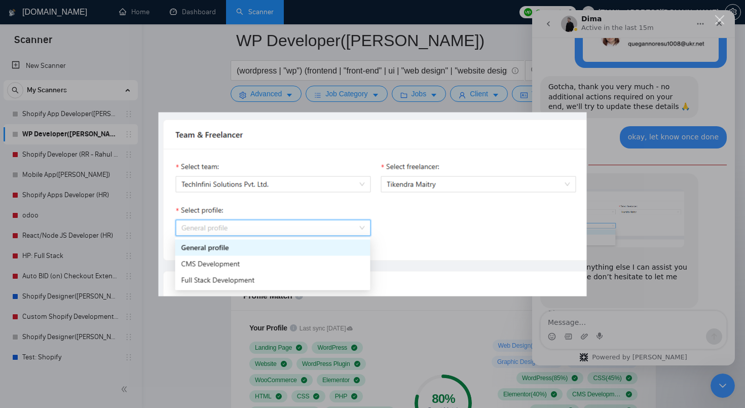
click at [460, 76] on div "Intercom messenger" at bounding box center [372, 204] width 745 height 408
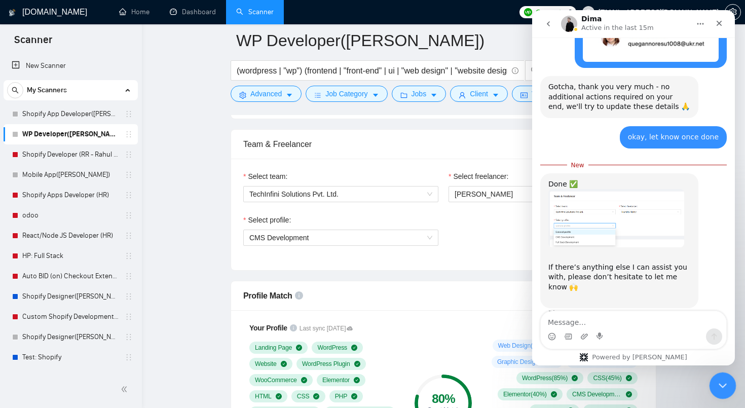
click at [718, 396] on html at bounding box center [721, 384] width 24 height 24
click at [718, 394] on div "Close Intercom Messenger" at bounding box center [721, 384] width 24 height 24
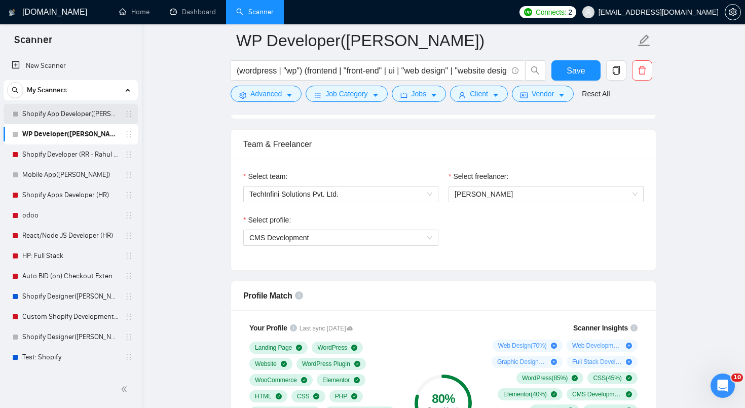
click at [82, 121] on link "Shopify App Developer([PERSON_NAME])" at bounding box center [70, 114] width 96 height 20
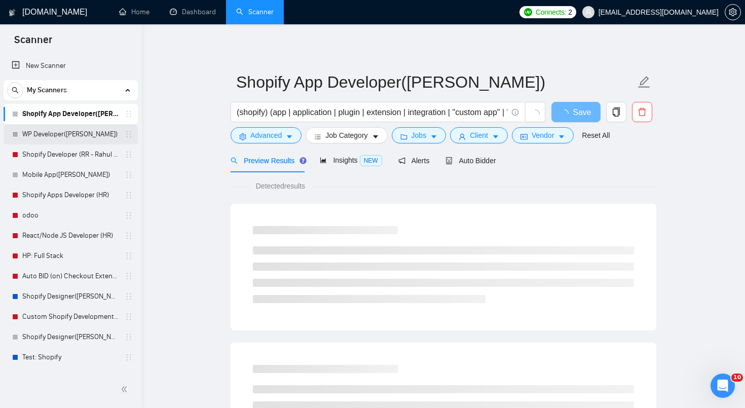
click at [94, 133] on link "WP Developer([PERSON_NAME])" at bounding box center [70, 134] width 96 height 20
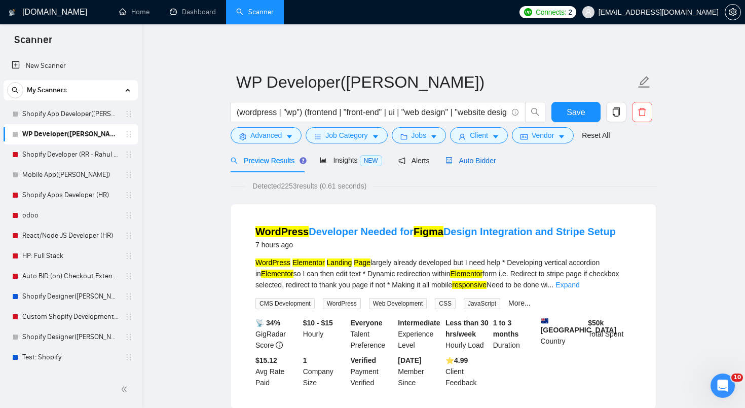
click at [489, 161] on span "Auto Bidder" at bounding box center [470, 160] width 50 height 8
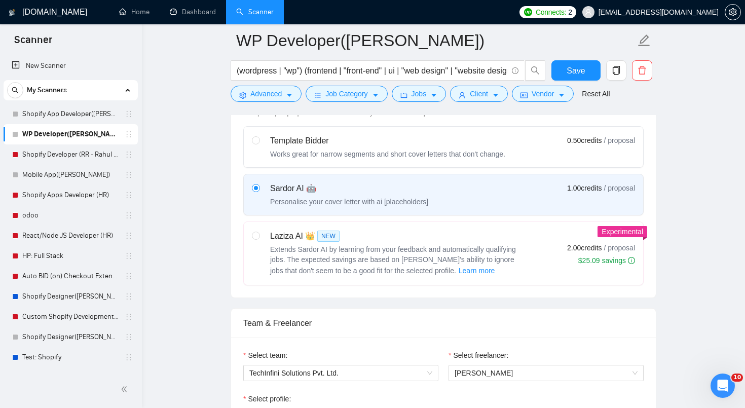
scroll to position [600, 0]
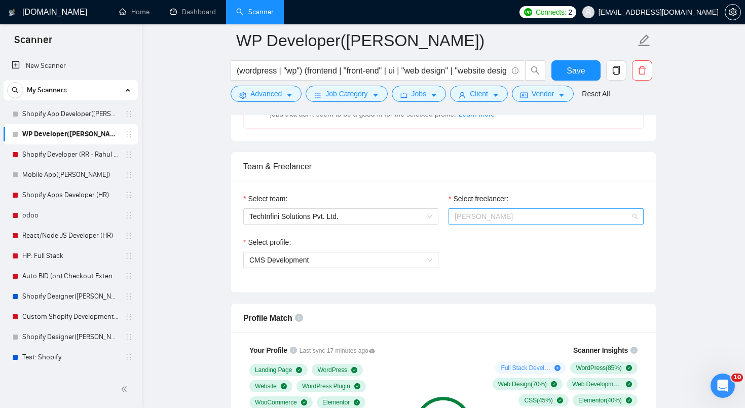
click at [514, 217] on span "[PERSON_NAME]" at bounding box center [545, 216] width 183 height 15
click at [377, 238] on div "Select profile:" at bounding box center [340, 244] width 195 height 15
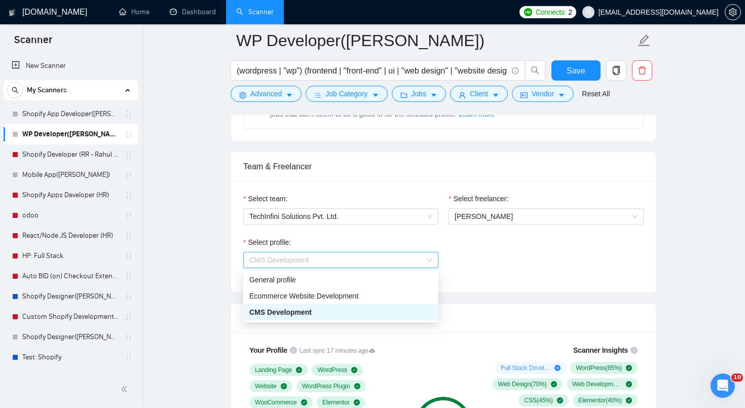
click at [377, 257] on span "CMS Development" at bounding box center [340, 259] width 183 height 15
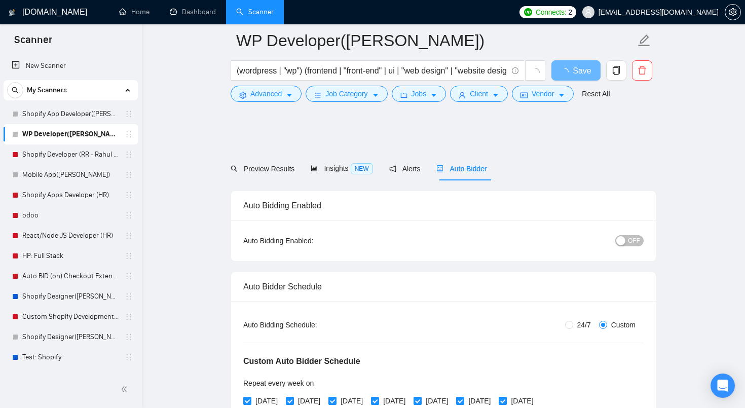
scroll to position [600, 0]
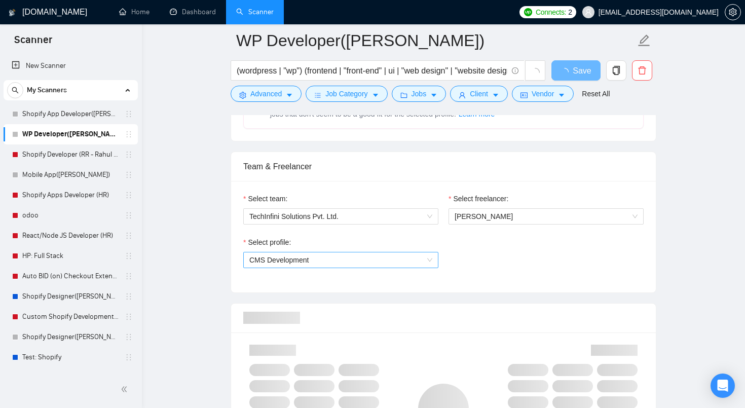
click at [328, 265] on span "CMS Development" at bounding box center [340, 259] width 183 height 15
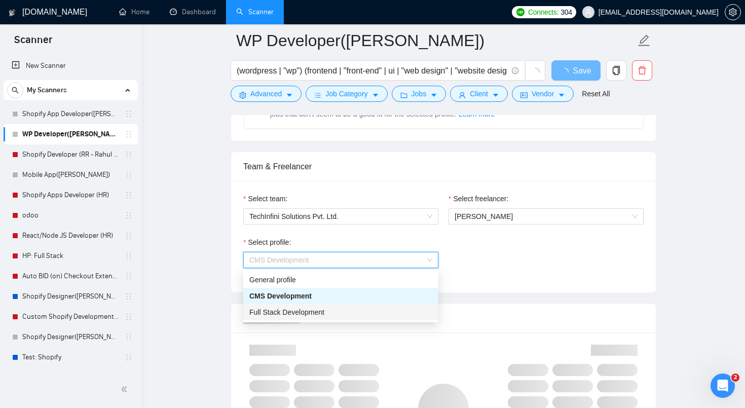
scroll to position [0, 0]
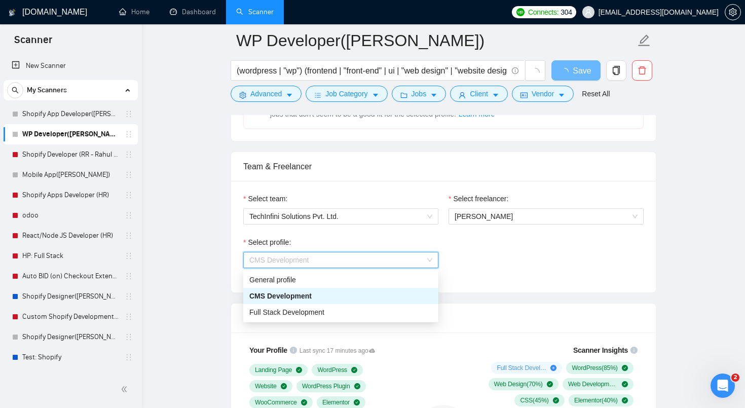
click at [473, 267] on div "Select profile: CMS Development" at bounding box center [443, 259] width 410 height 44
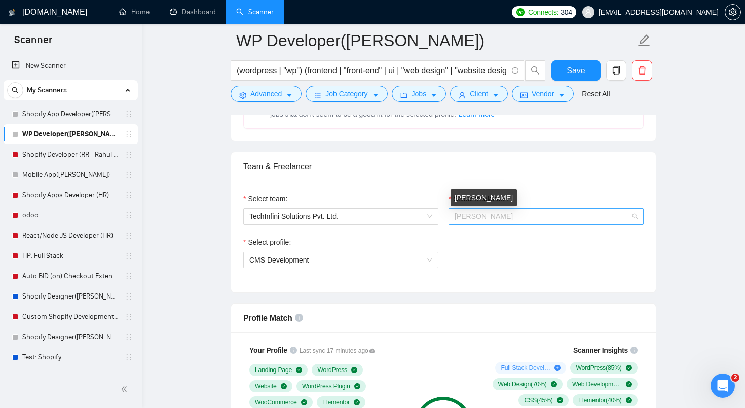
click at [491, 216] on span "[PERSON_NAME]" at bounding box center [483, 216] width 58 height 8
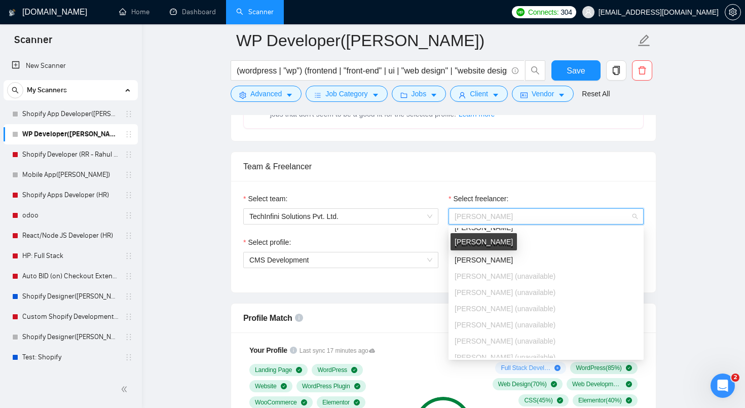
scroll to position [373, 0]
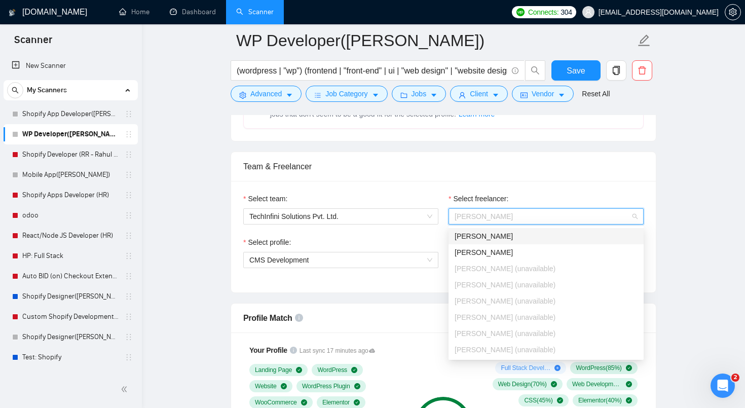
click at [540, 158] on div "Team & Freelancer" at bounding box center [443, 166] width 400 height 29
